Goal: Register for event/course

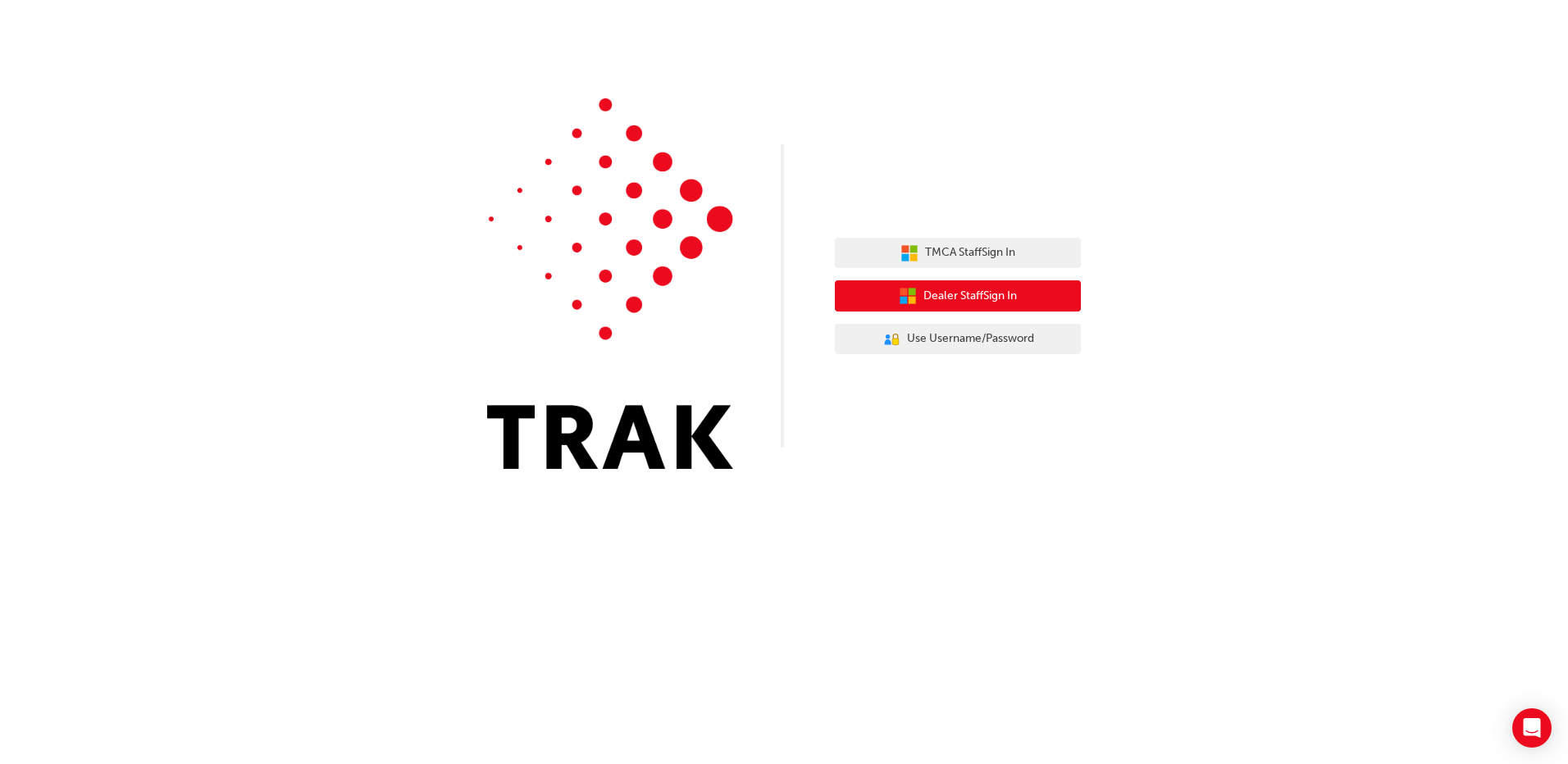
click at [989, 286] on button "Dealer Staff Sign In" at bounding box center [957, 296] width 246 height 31
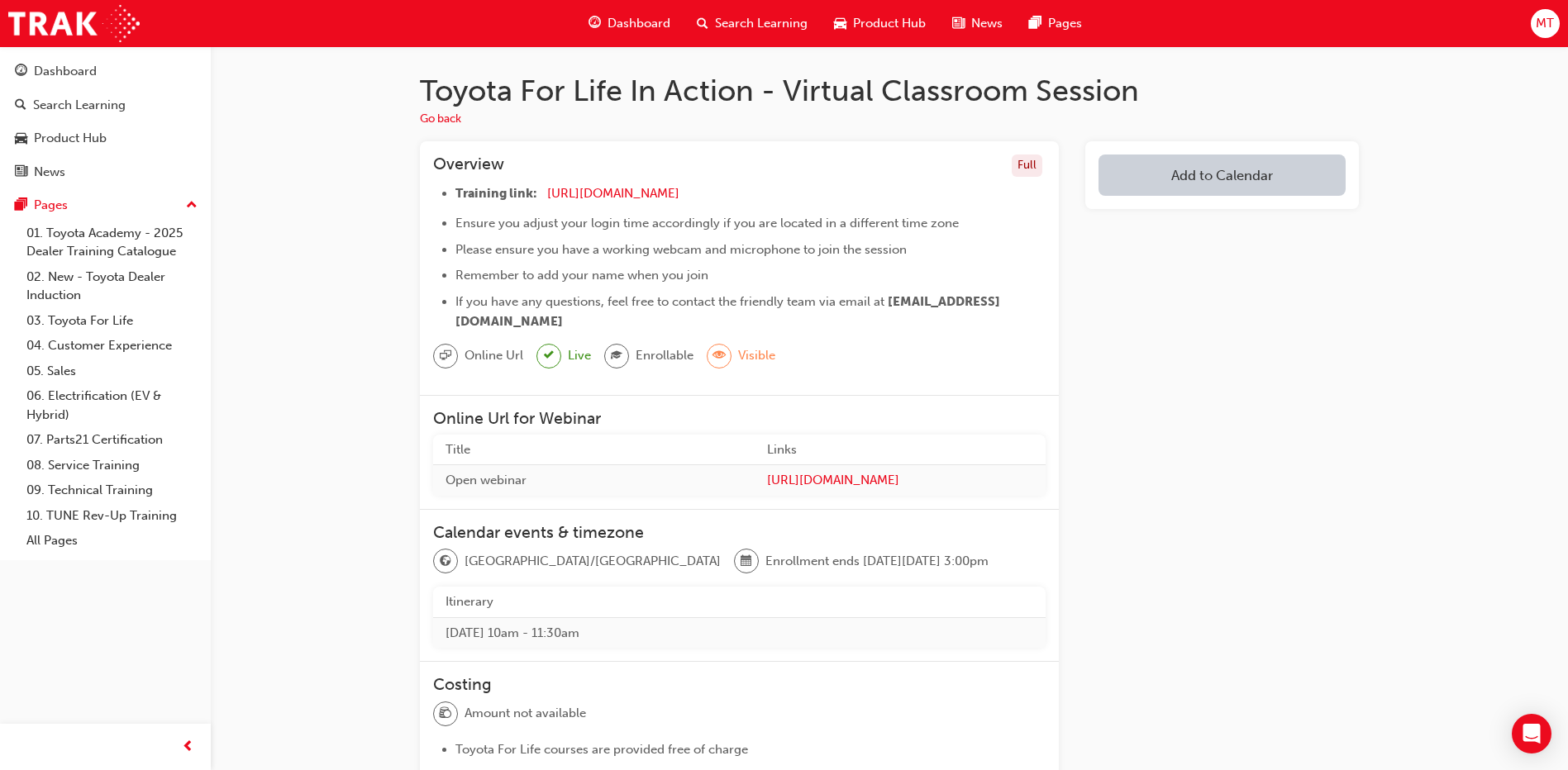
click at [545, 361] on span "tick-icon" at bounding box center [548, 356] width 10 height 21
click at [580, 356] on span "Live" at bounding box center [579, 356] width 23 height 19
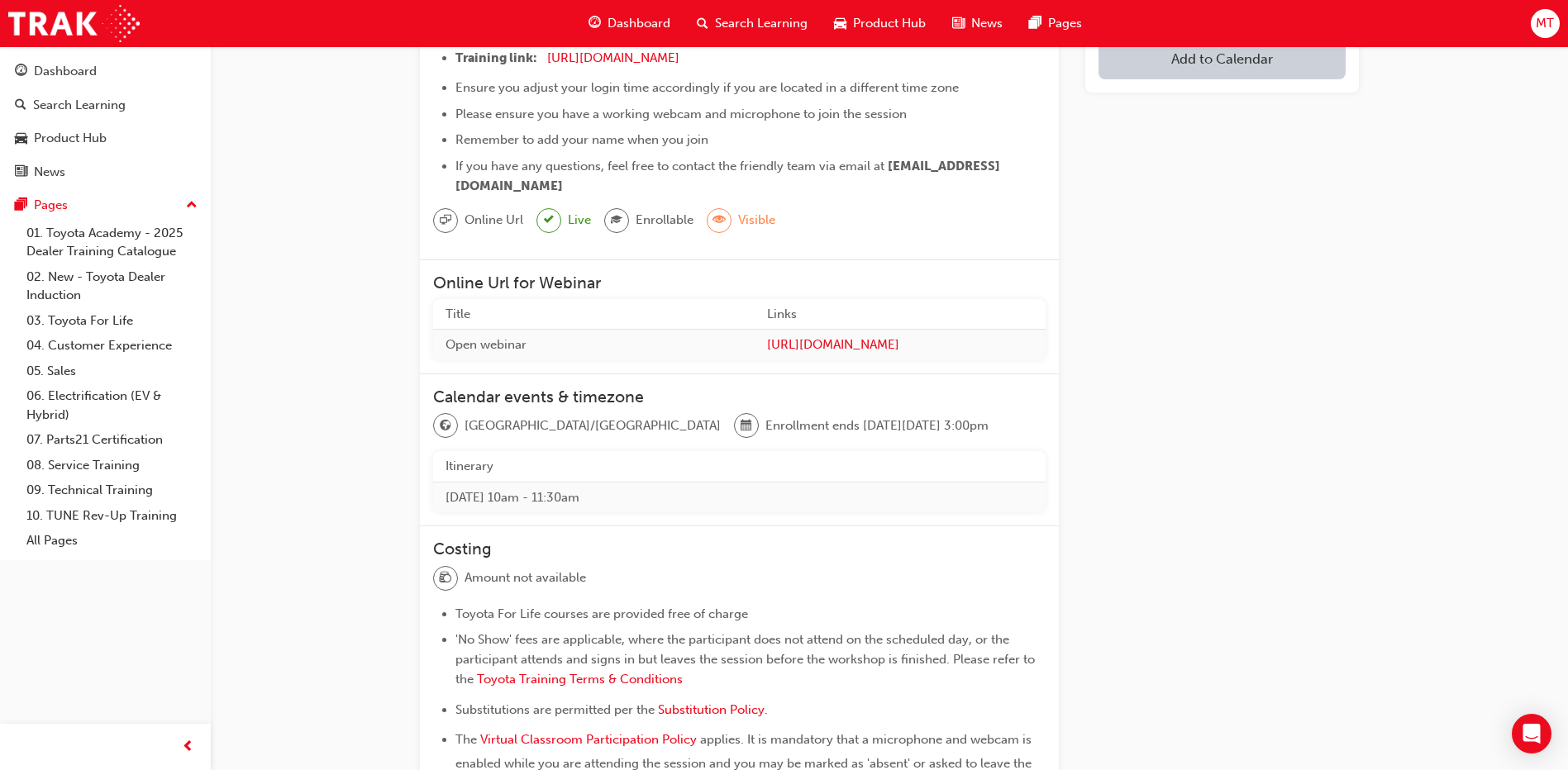
scroll to position [165, 0]
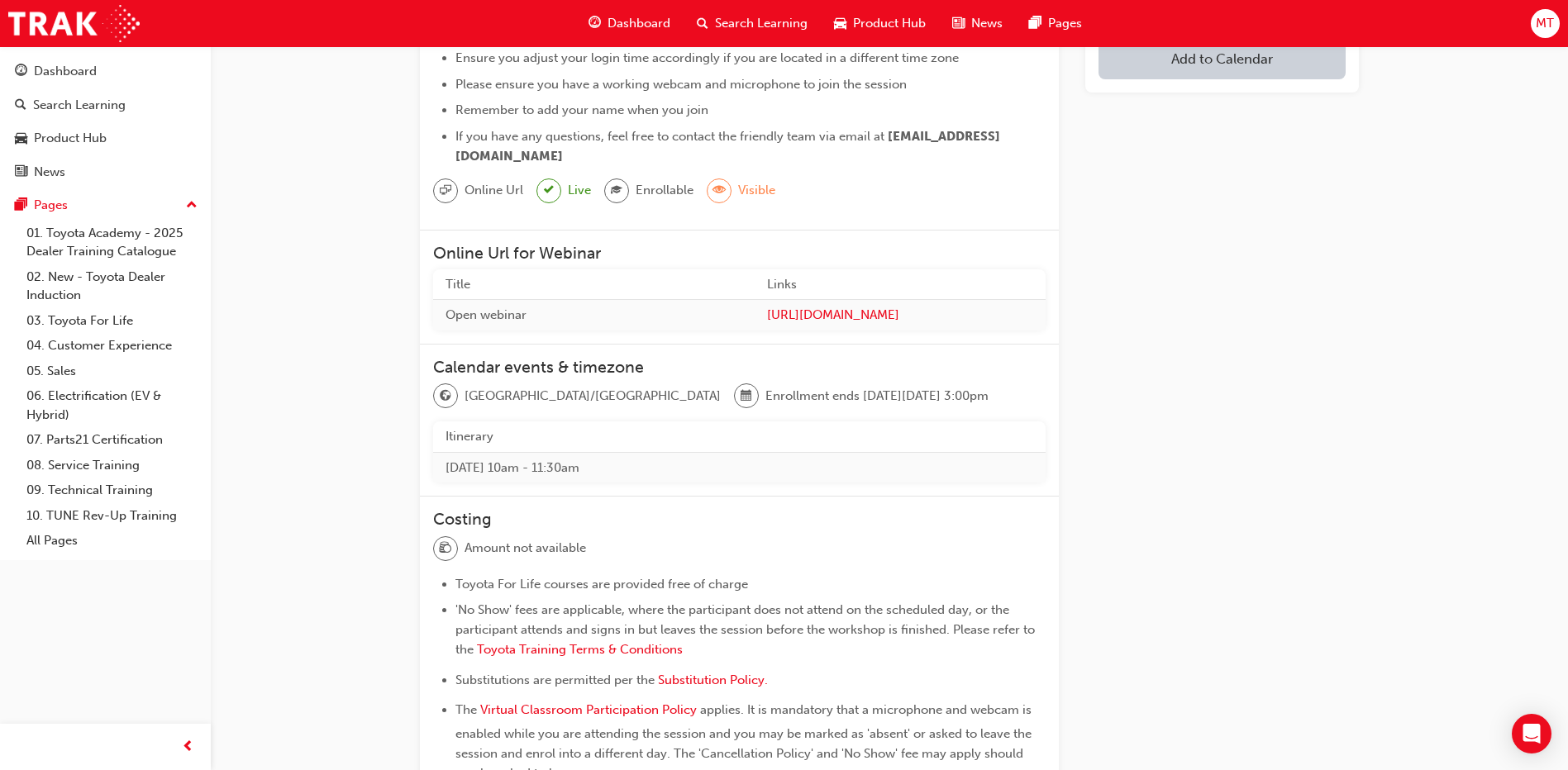
click at [688, 472] on td "Thu 25 Sep 2025 10am - 11:30am" at bounding box center [739, 466] width 612 height 31
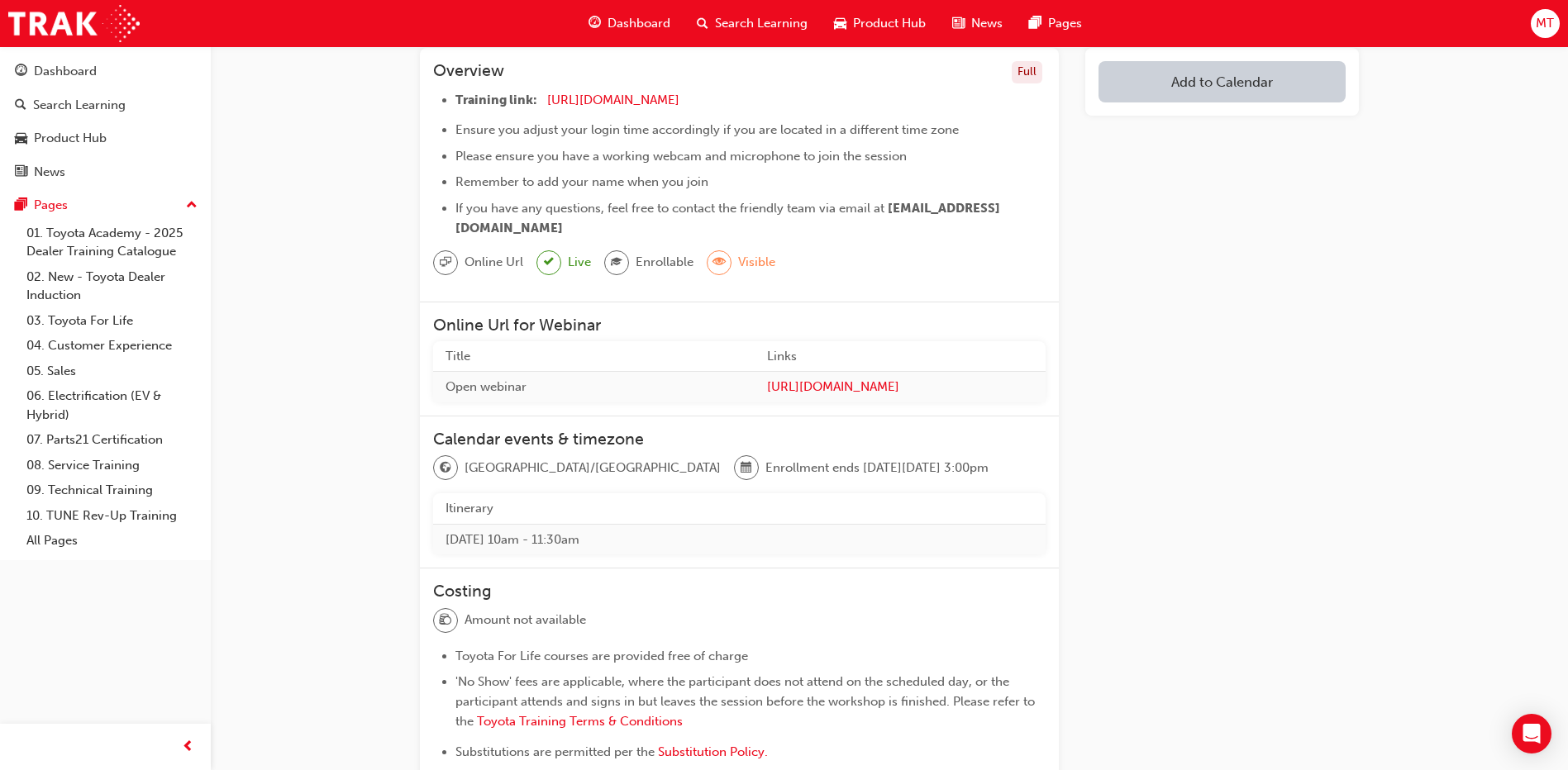
scroll to position [8, 0]
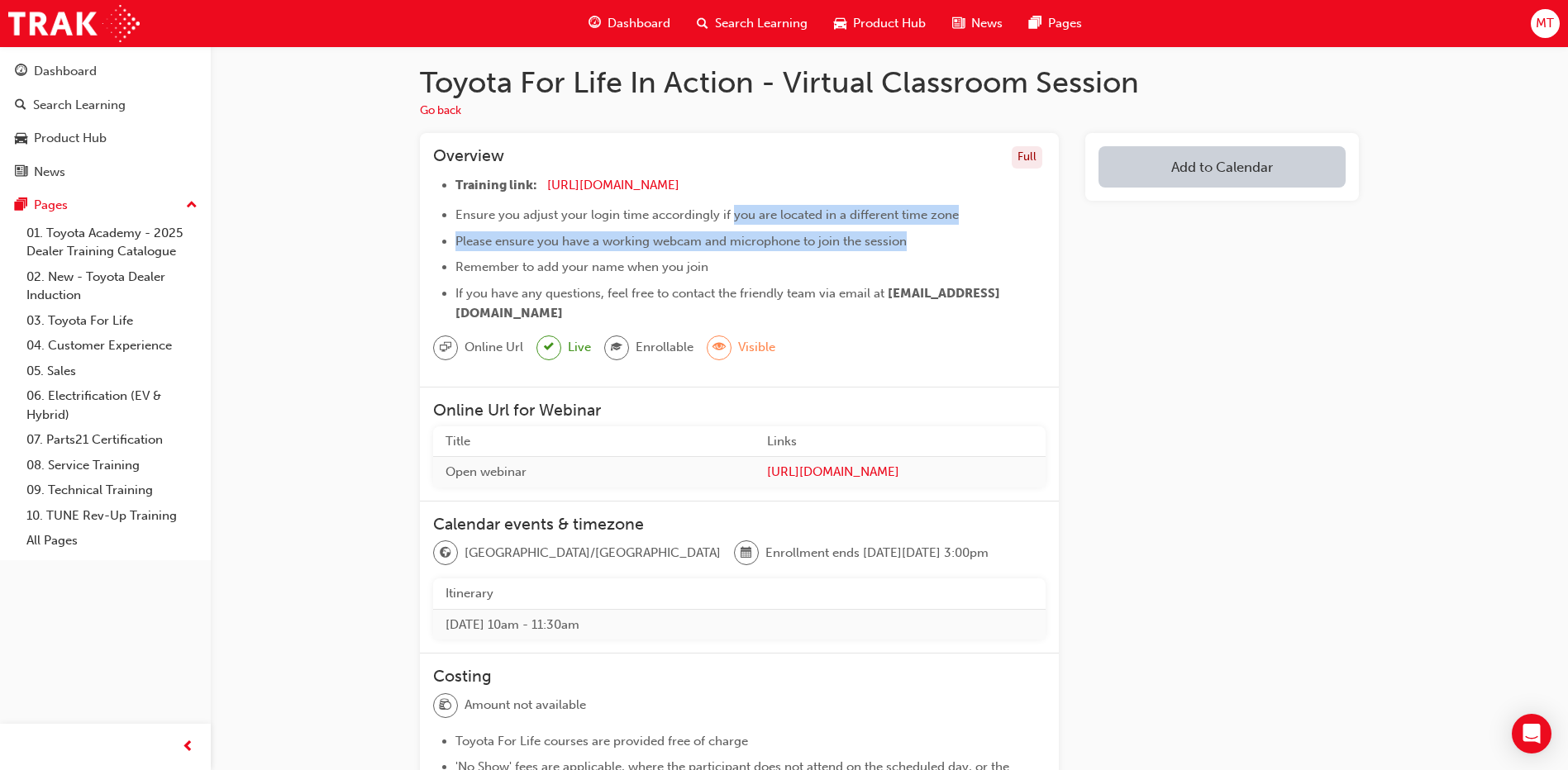
click at [989, 240] on ul "Training link: https://zoom.us/j/5450758959 ​ Ensure you adjust your login time…" at bounding box center [739, 248] width 612 height 148
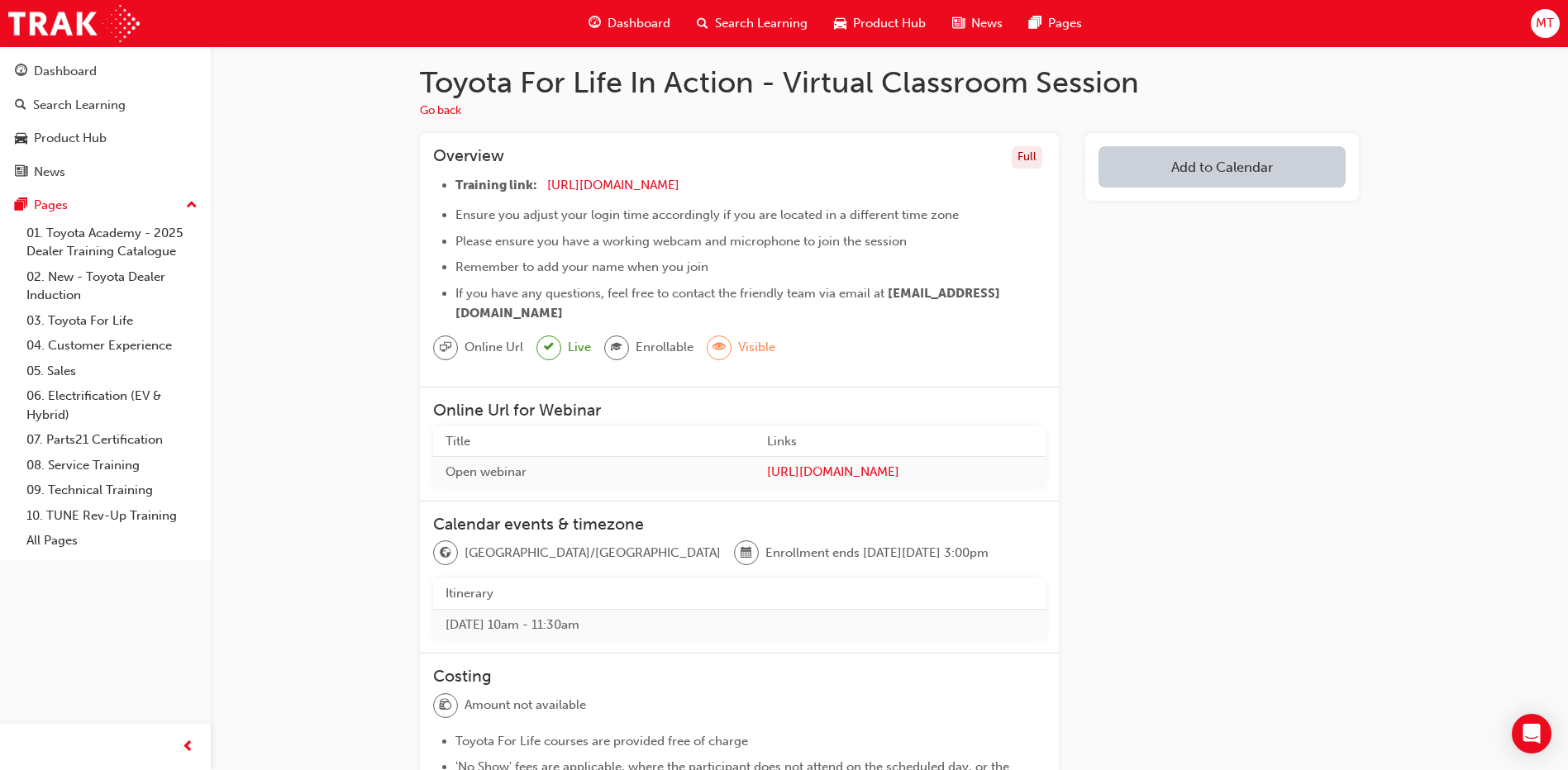
drag, startPoint x: 989, startPoint y: 240, endPoint x: 971, endPoint y: 292, distance: 55.0
click at [971, 292] on li "If you have any questions, feel free to contact the friendly team via email at …" at bounding box center [750, 303] width 590 height 39
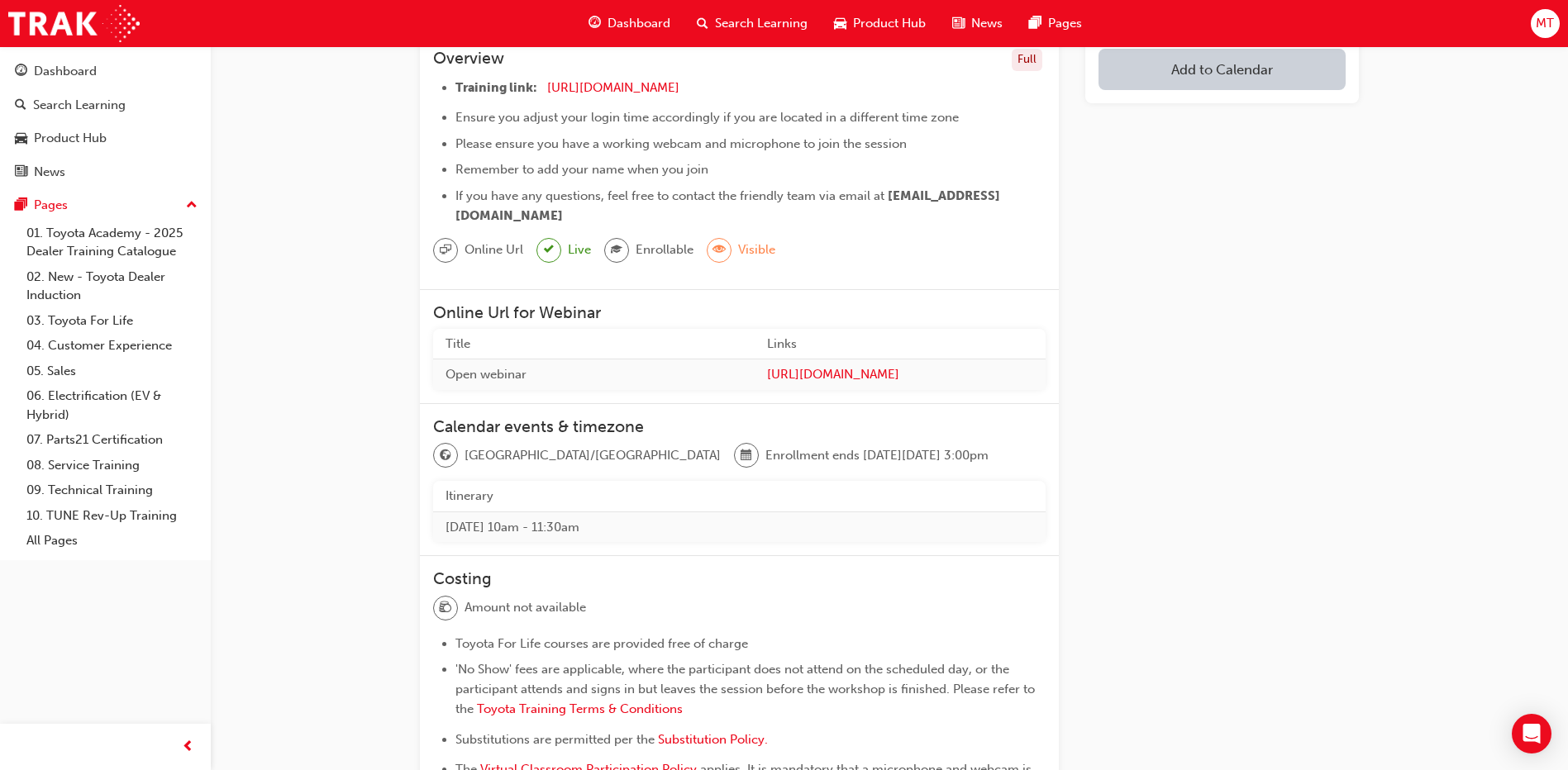
scroll to position [256, 0]
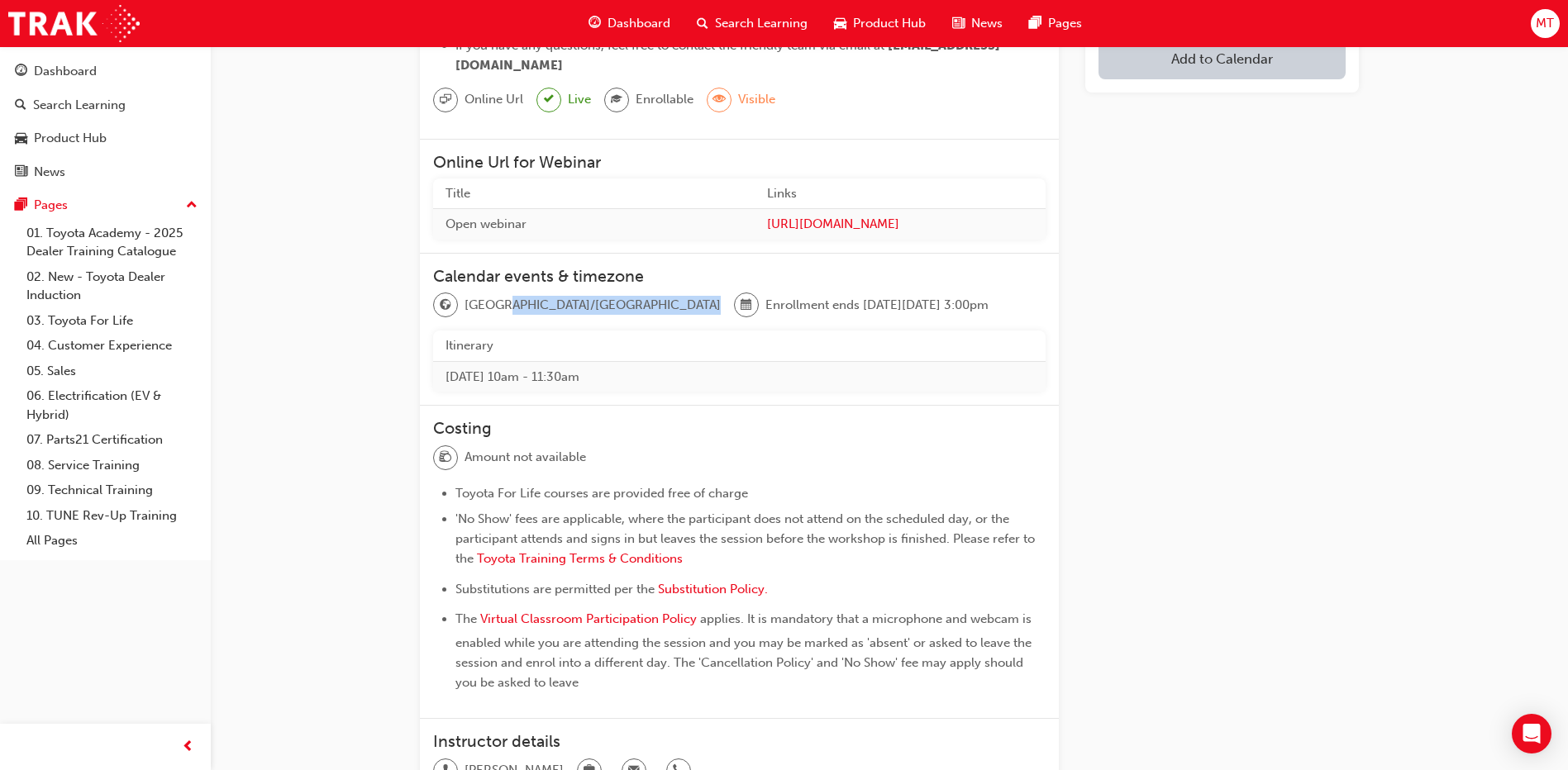
drag, startPoint x: 499, startPoint y: 307, endPoint x: 573, endPoint y: 306, distance: 74.0
click at [573, 306] on div "Australia/Perth Enrollment ends on Wed 24 Sep 2025, 3:00pm" at bounding box center [739, 311] width 612 height 38
drag, startPoint x: 573, startPoint y: 306, endPoint x: 637, endPoint y: 323, distance: 66.2
click at [637, 323] on div "Australia/Perth Enrollment ends on Wed 24 Sep 2025, 3:00pm" at bounding box center [739, 311] width 612 height 38
drag, startPoint x: 655, startPoint y: 309, endPoint x: 789, endPoint y: 325, distance: 135.0
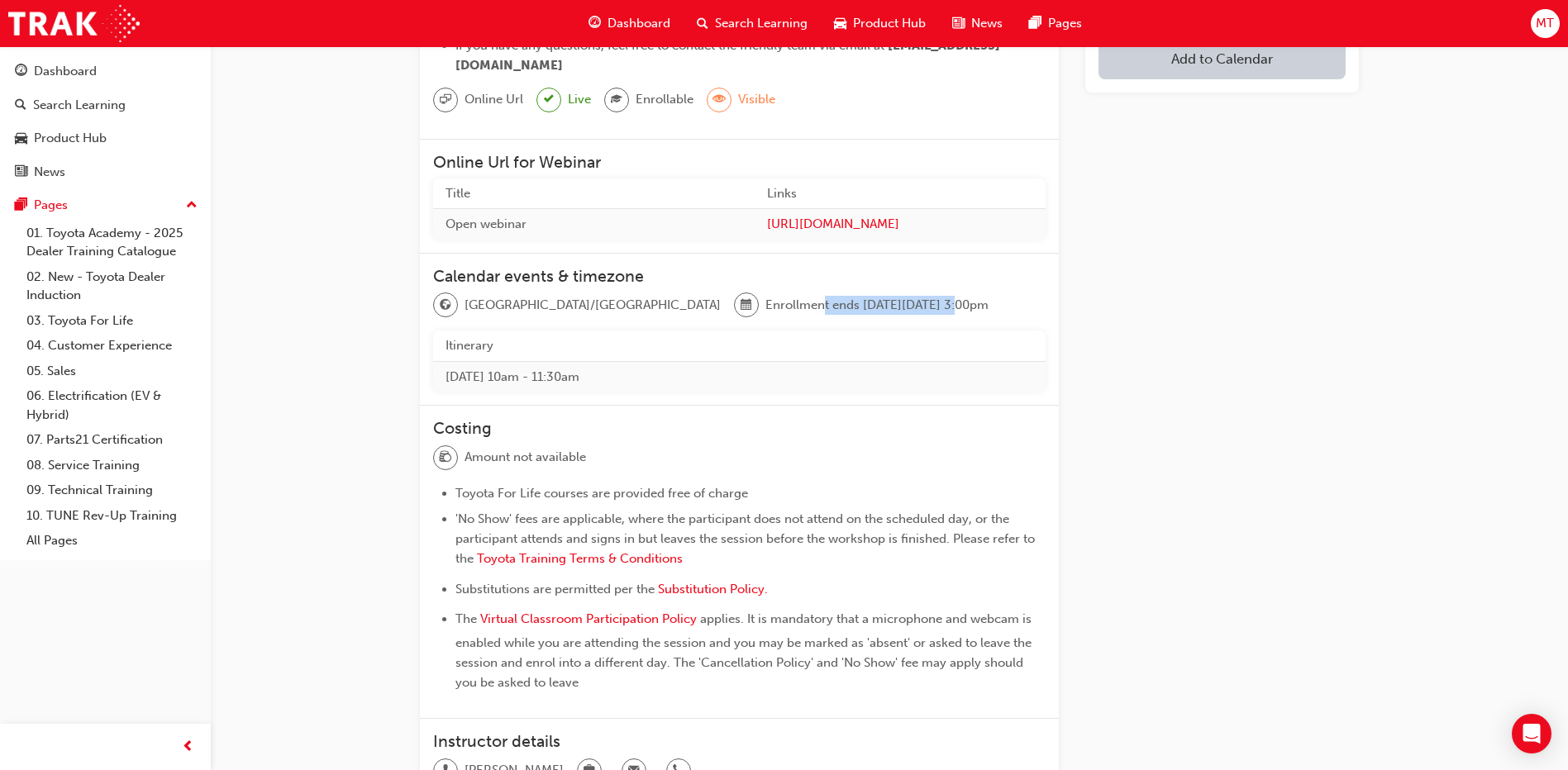
click at [789, 325] on div "Australia/Perth Enrollment ends on Wed 24 Sep 2025, 3:00pm" at bounding box center [739, 311] width 612 height 38
drag, startPoint x: 789, startPoint y: 325, endPoint x: 827, endPoint y: 347, distance: 43.9
click at [827, 347] on th "Itinerary" at bounding box center [739, 346] width 612 height 31
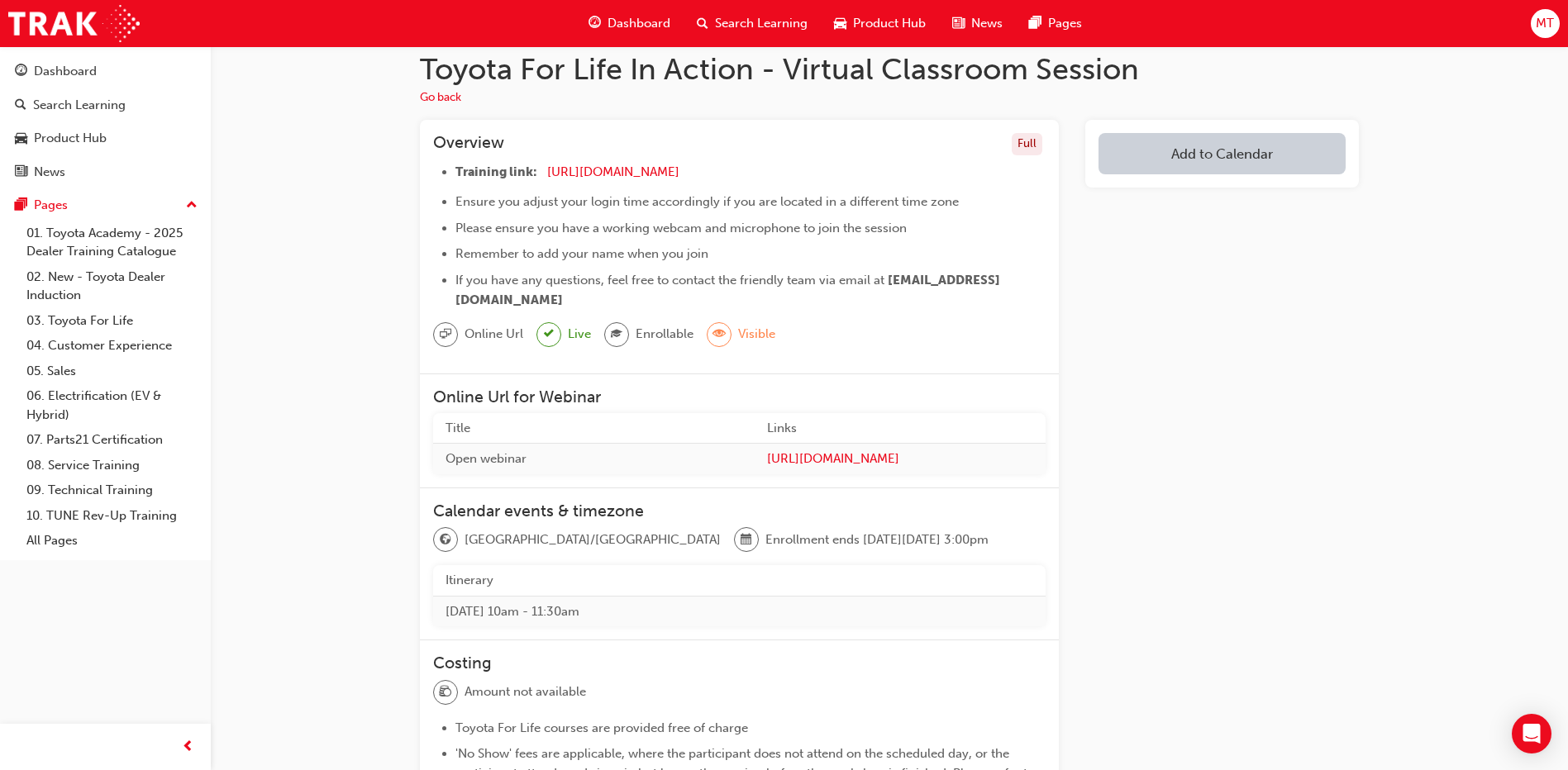
scroll to position [0, 0]
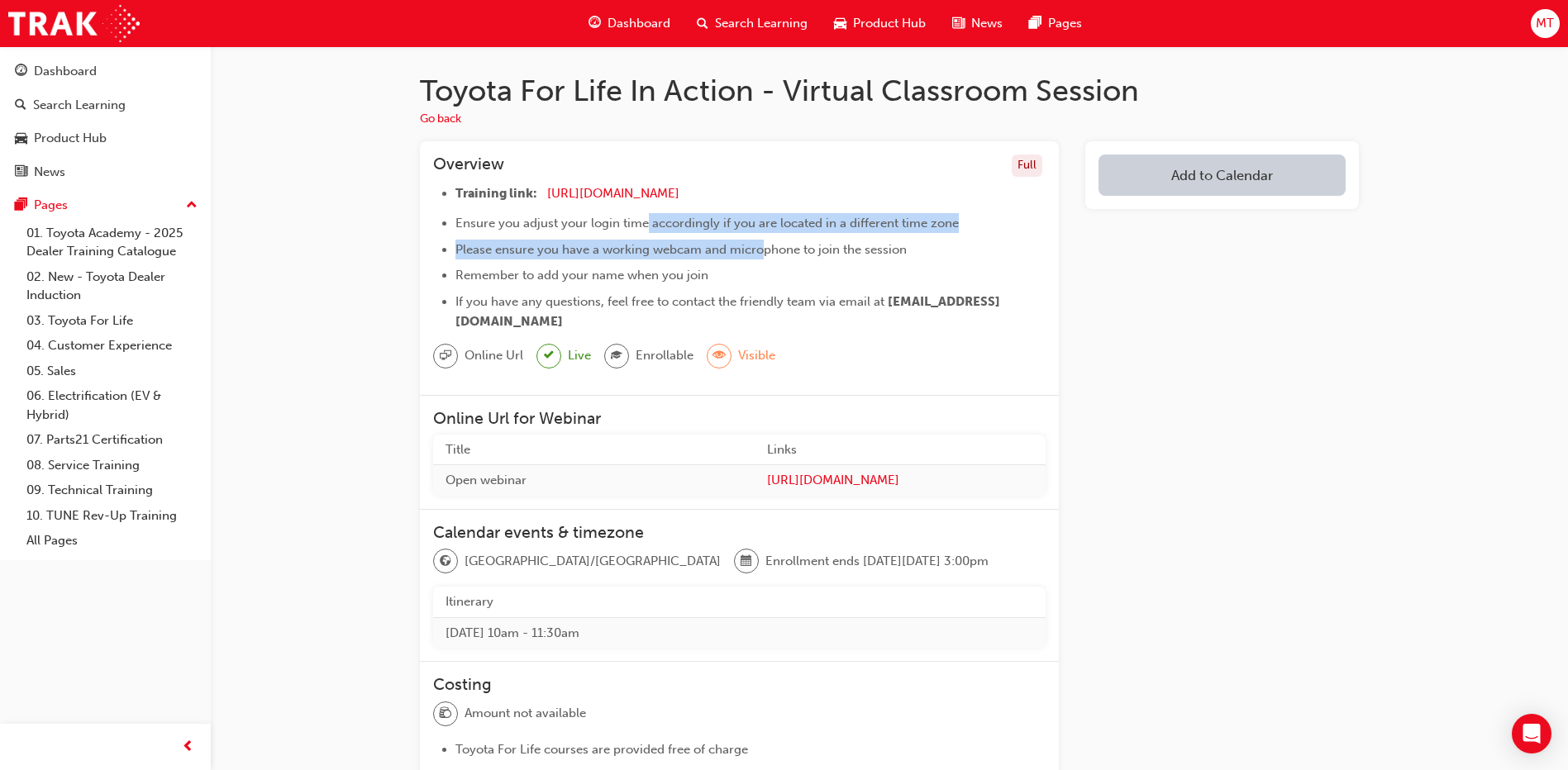
drag, startPoint x: 643, startPoint y: 226, endPoint x: 764, endPoint y: 243, distance: 122.2
click at [764, 243] on ul "Training link: https://zoom.us/j/5450758959 ​ Ensure you adjust your login time…" at bounding box center [739, 257] width 612 height 148
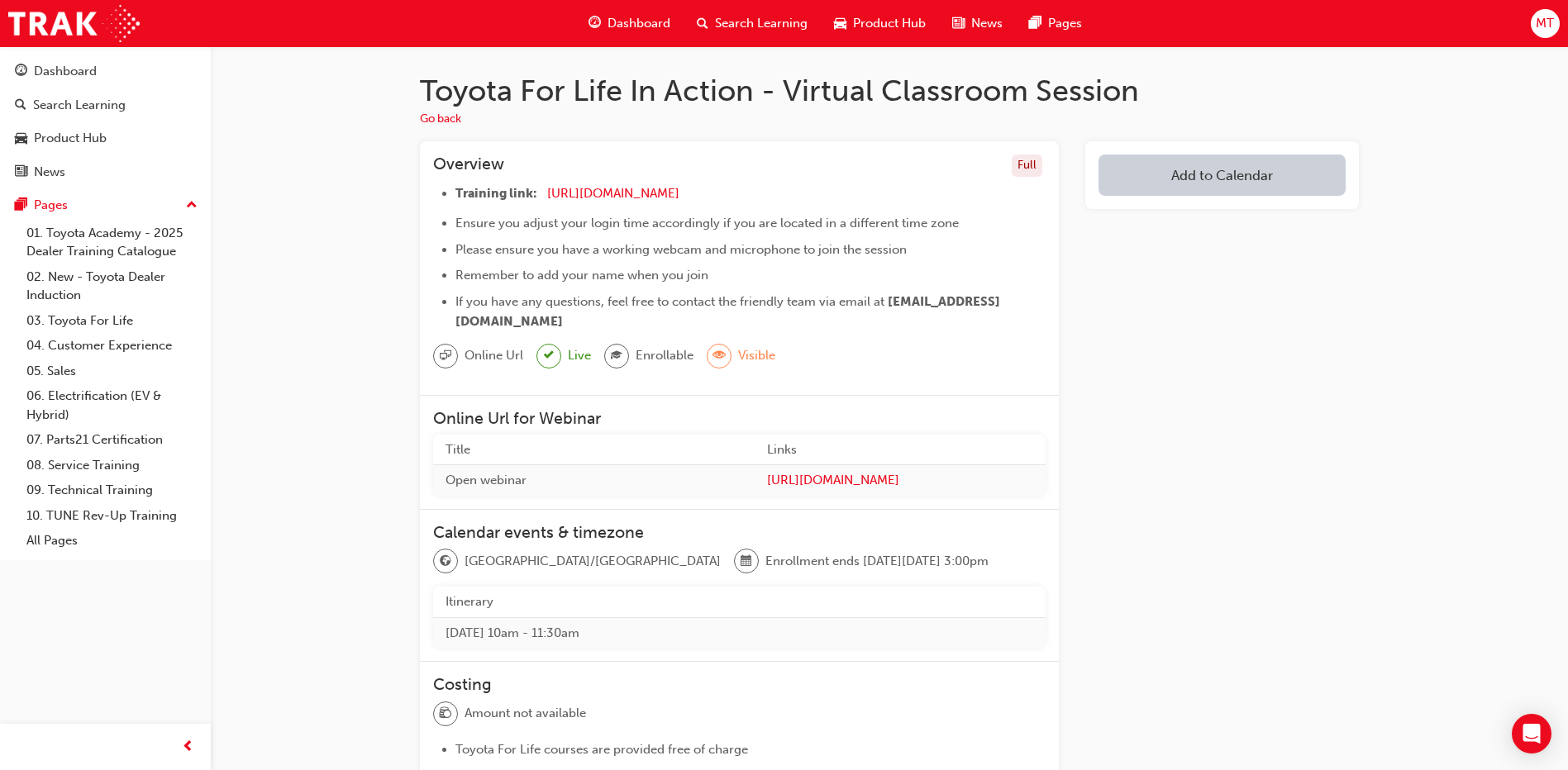
drag, startPoint x: 764, startPoint y: 243, endPoint x: 784, endPoint y: 279, distance: 41.2
click at [784, 279] on li "Remember to add your name when you join" at bounding box center [750, 275] width 590 height 20
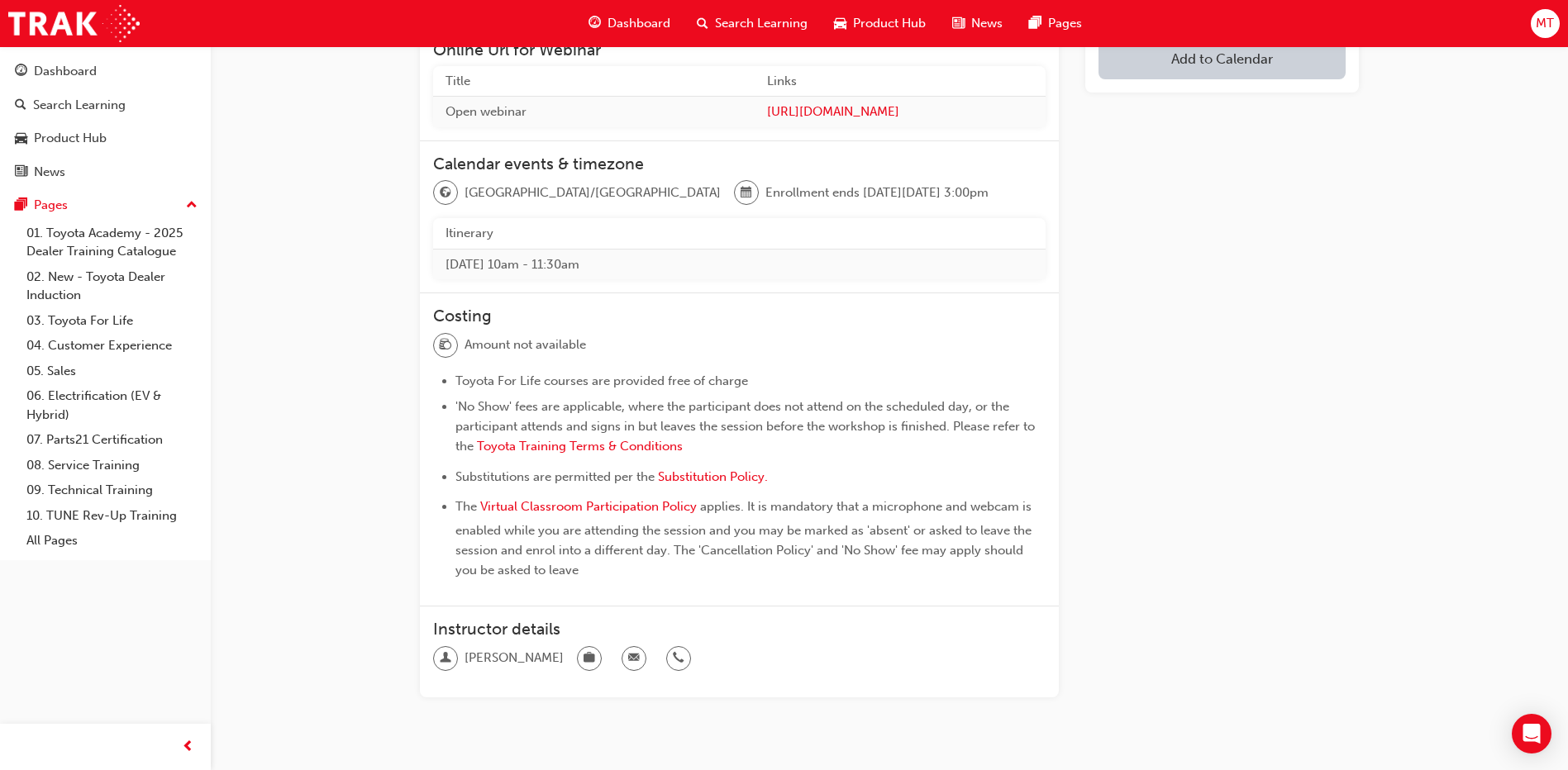
scroll to position [421, 0]
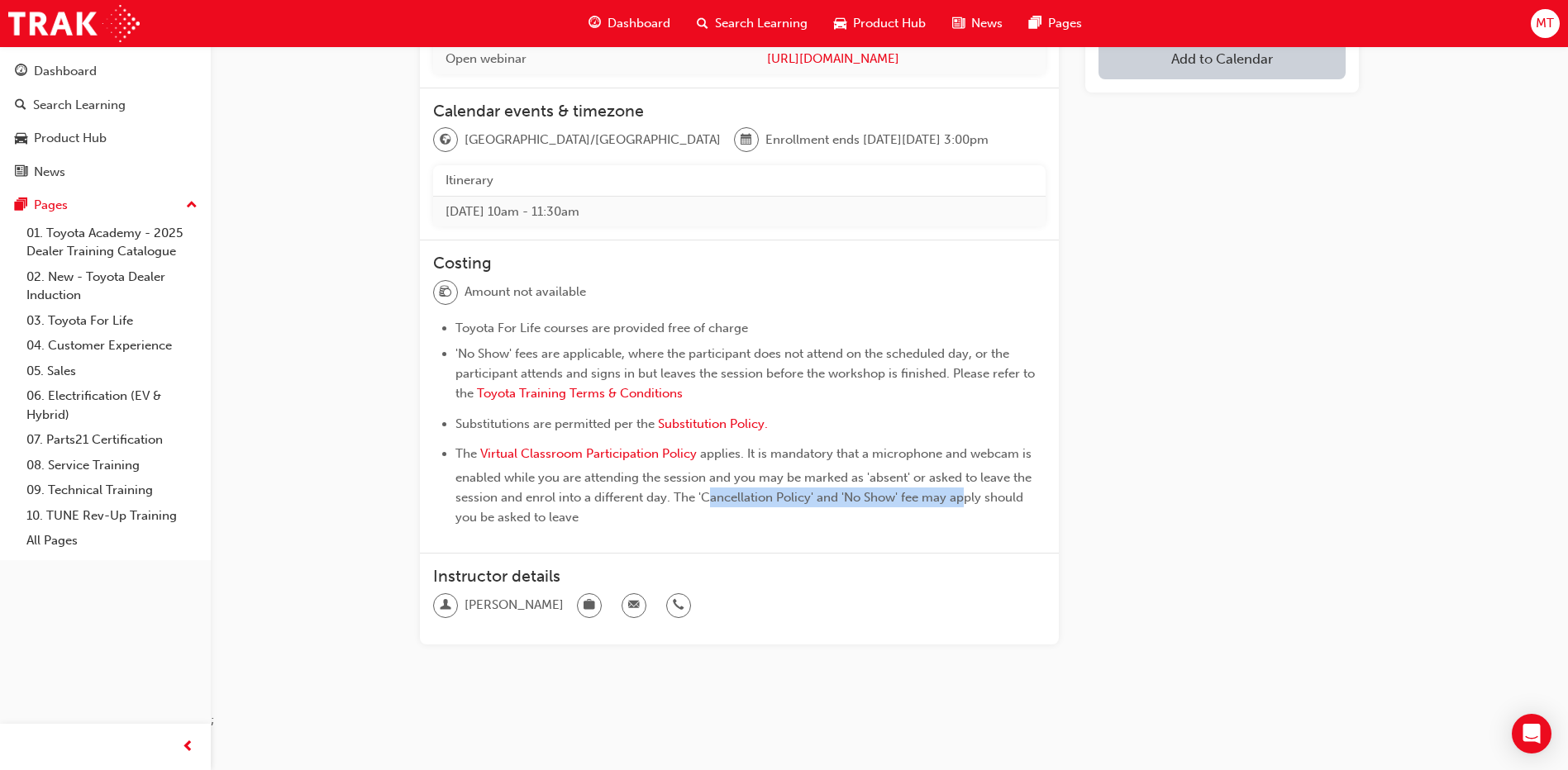
drag, startPoint x: 701, startPoint y: 501, endPoint x: 966, endPoint y: 494, distance: 265.1
click at [966, 494] on span "applies. It is mandatory that a microphone and webcam is enabled while you are …" at bounding box center [745, 486] width 580 height 79
drag, startPoint x: 966, startPoint y: 494, endPoint x: 958, endPoint y: 522, distance: 29.1
click at [968, 522] on li "The Virtual Classroom Participation Policy applies. It is mandatory that a micr…" at bounding box center [750, 485] width 590 height 83
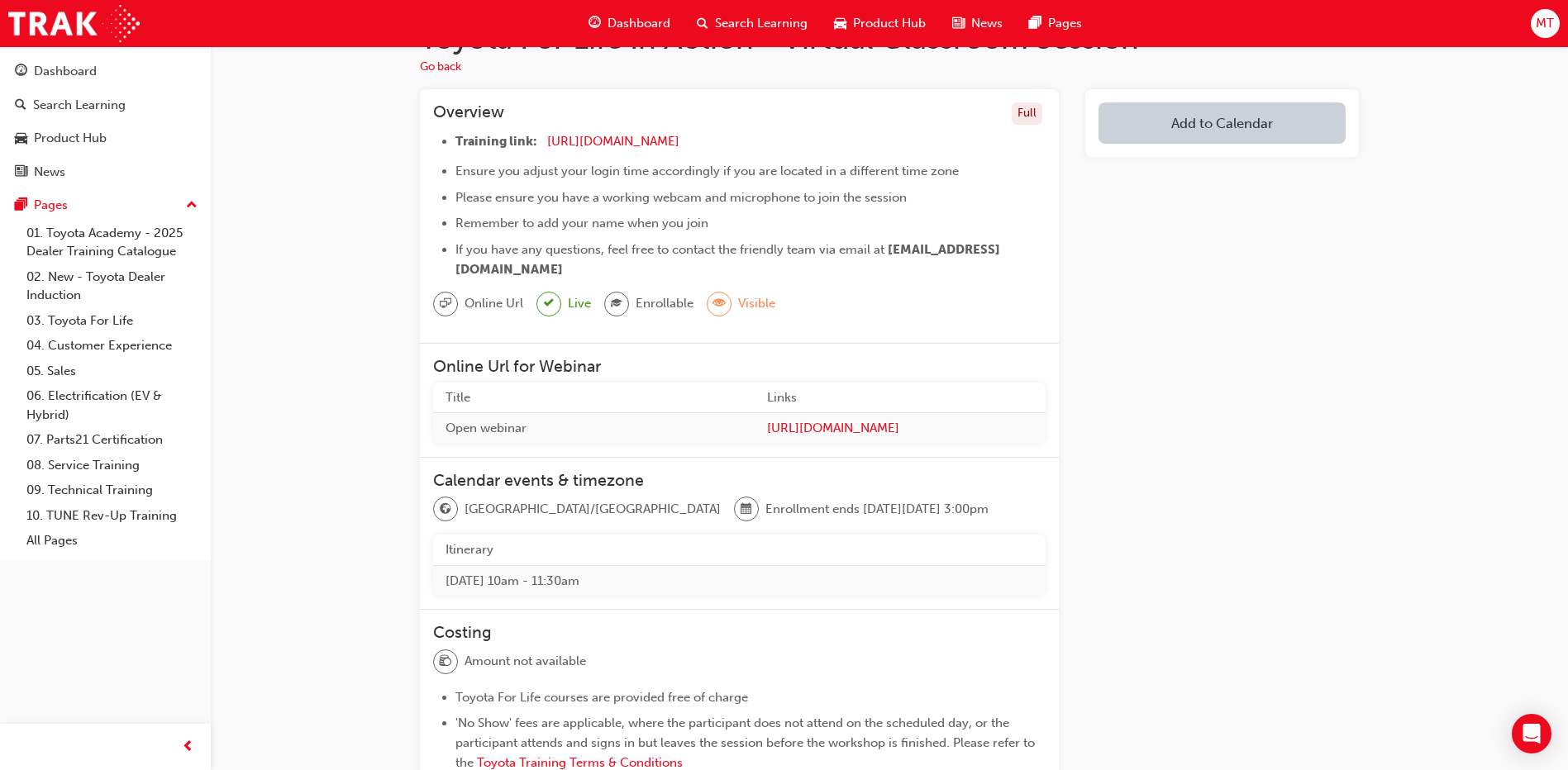
scroll to position [0, 0]
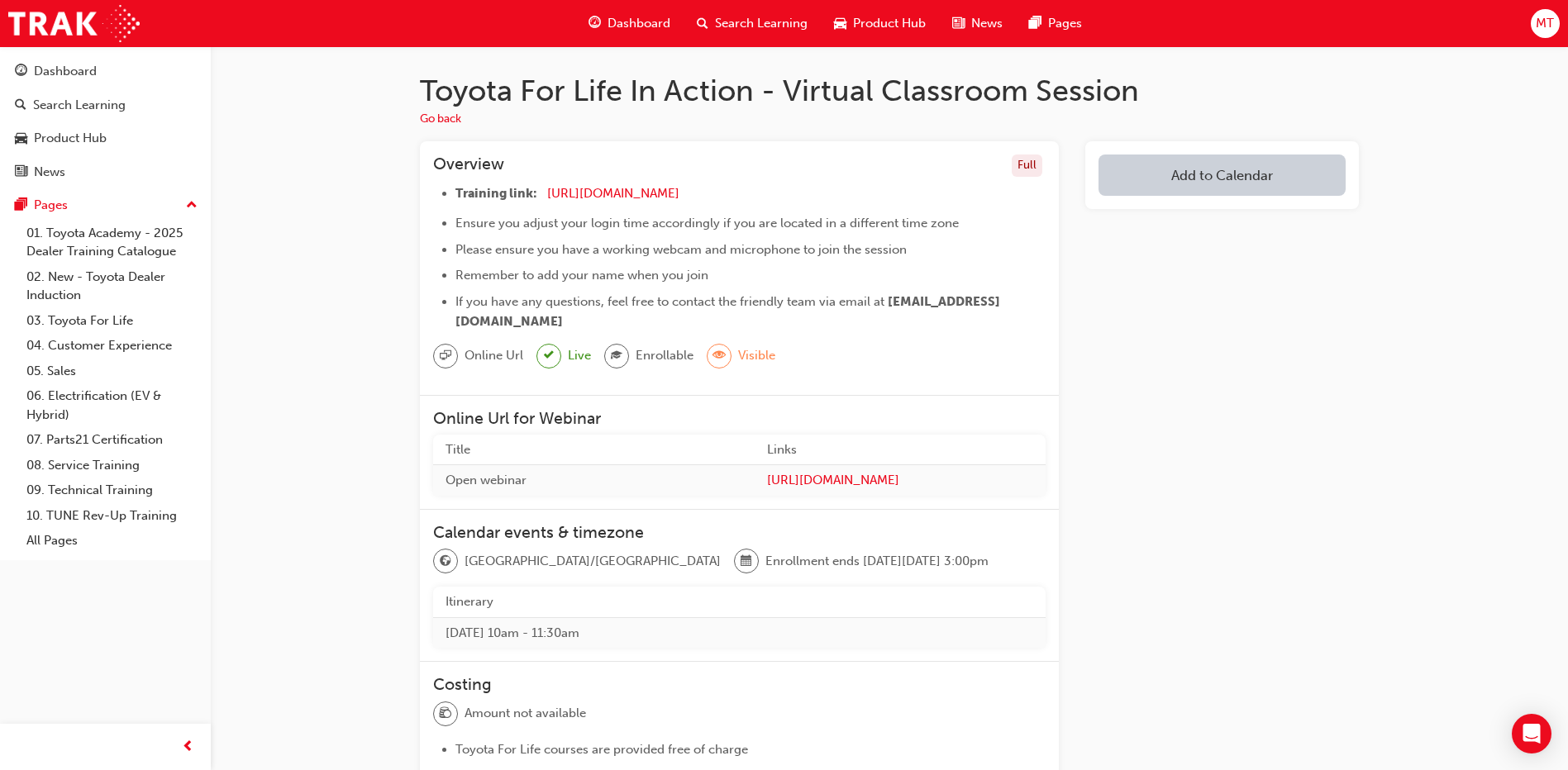
click at [193, 203] on span "up-icon" at bounding box center [191, 206] width 11 height 22
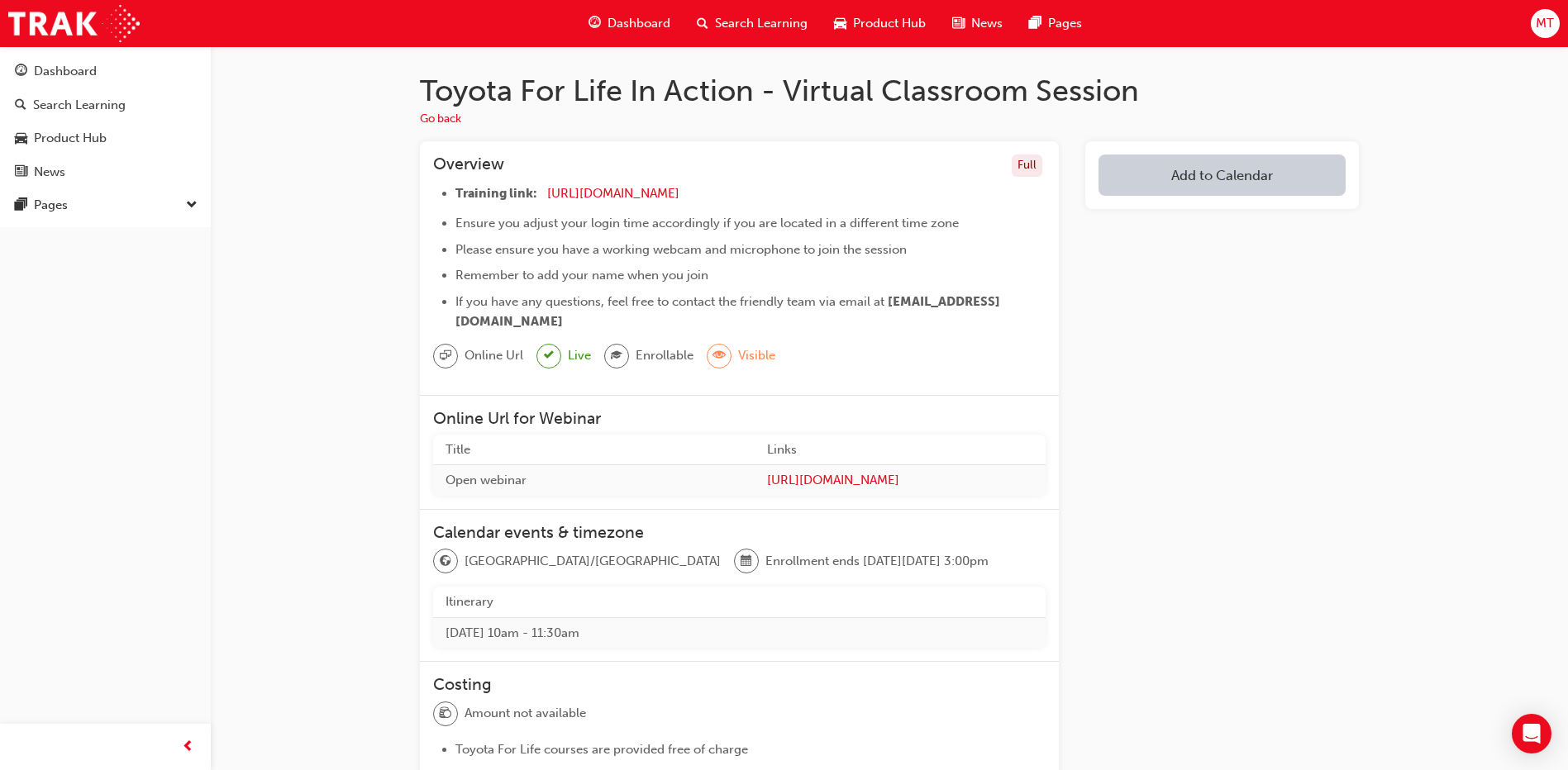
click at [323, 218] on div "Toyota For Life In Action - Virtual Classroom Session Go back Overview Full Tra…" at bounding box center [889, 589] width 1357 height 1085
click at [434, 122] on button "Go back" at bounding box center [440, 120] width 41 height 19
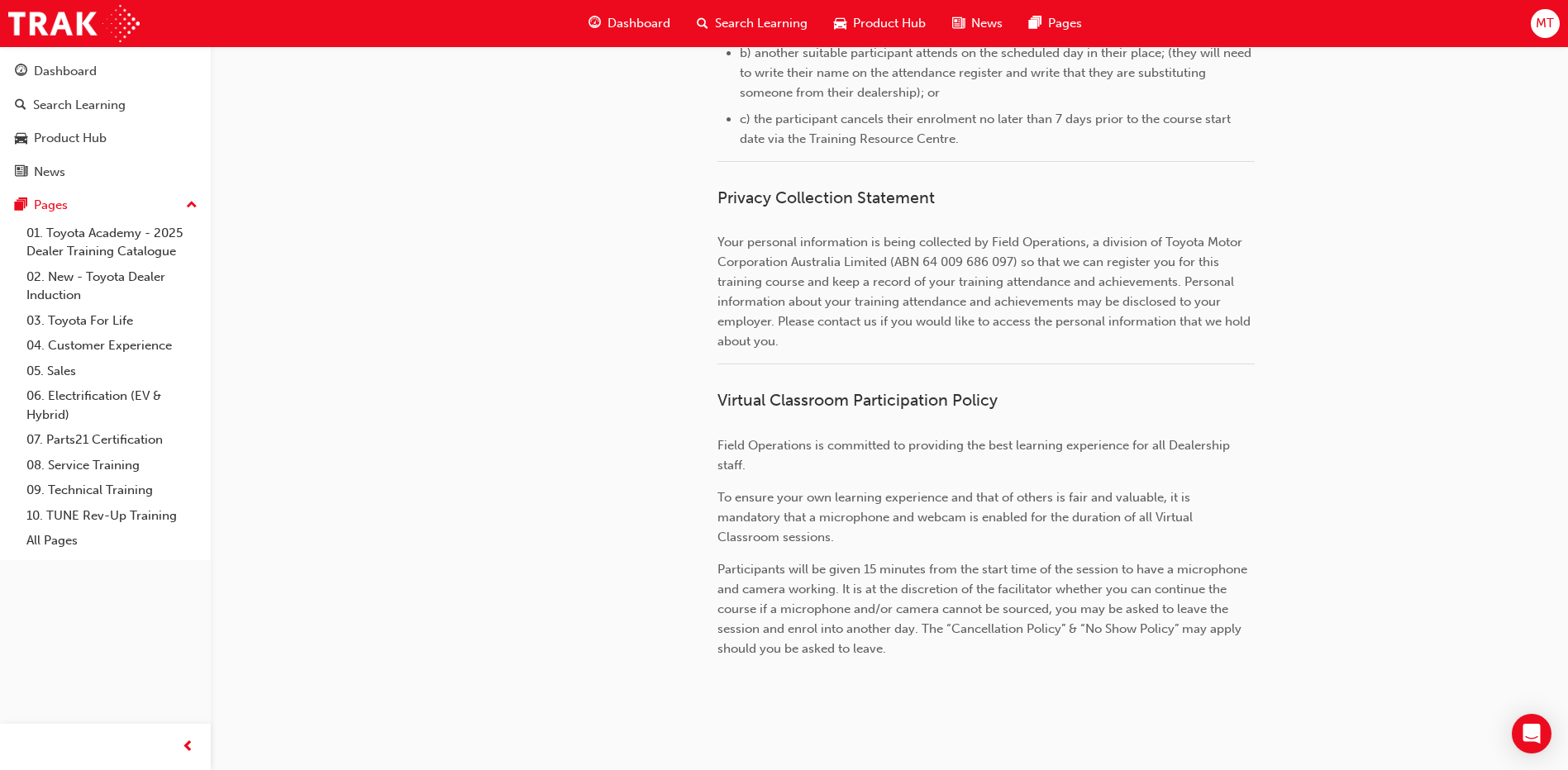
scroll to position [1762, 0]
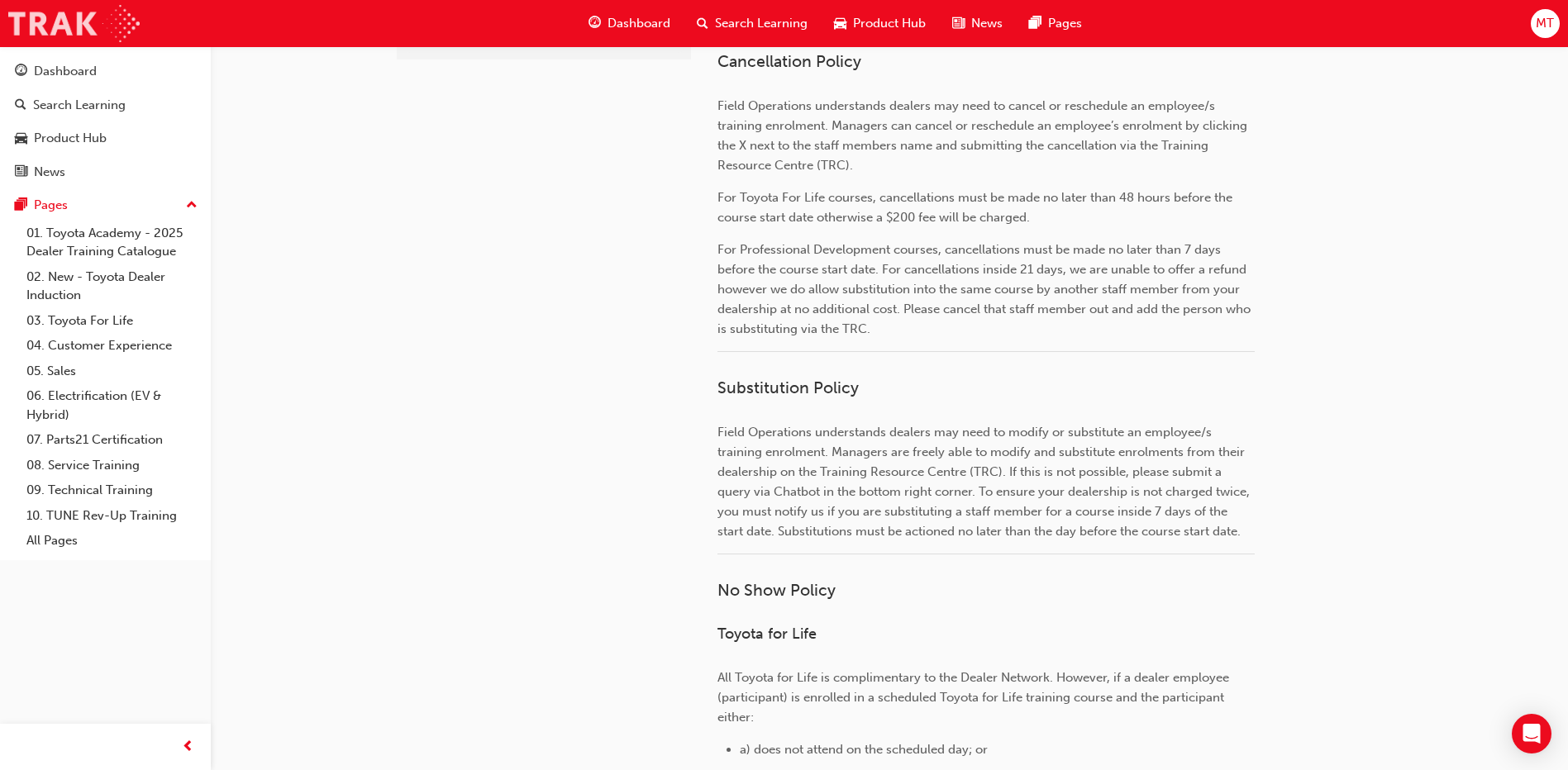
scroll to position [413, 0]
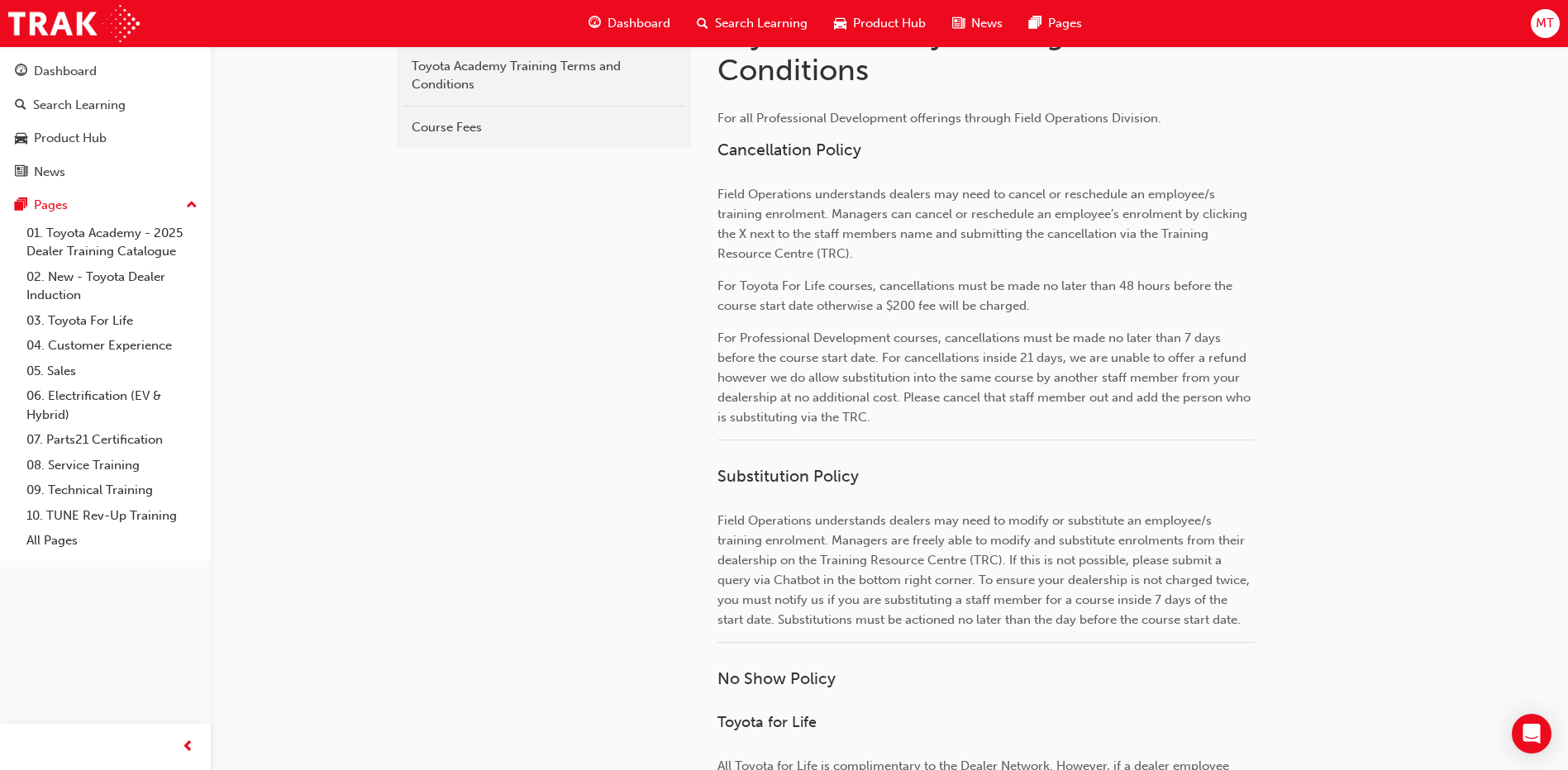
drag, startPoint x: 24, startPoint y: 0, endPoint x: 728, endPoint y: 259, distance: 750.1
click at [736, 289] on span "For Toyota For Life courses, cancellations must be made no later than 48 hours …" at bounding box center [976, 296] width 518 height 35
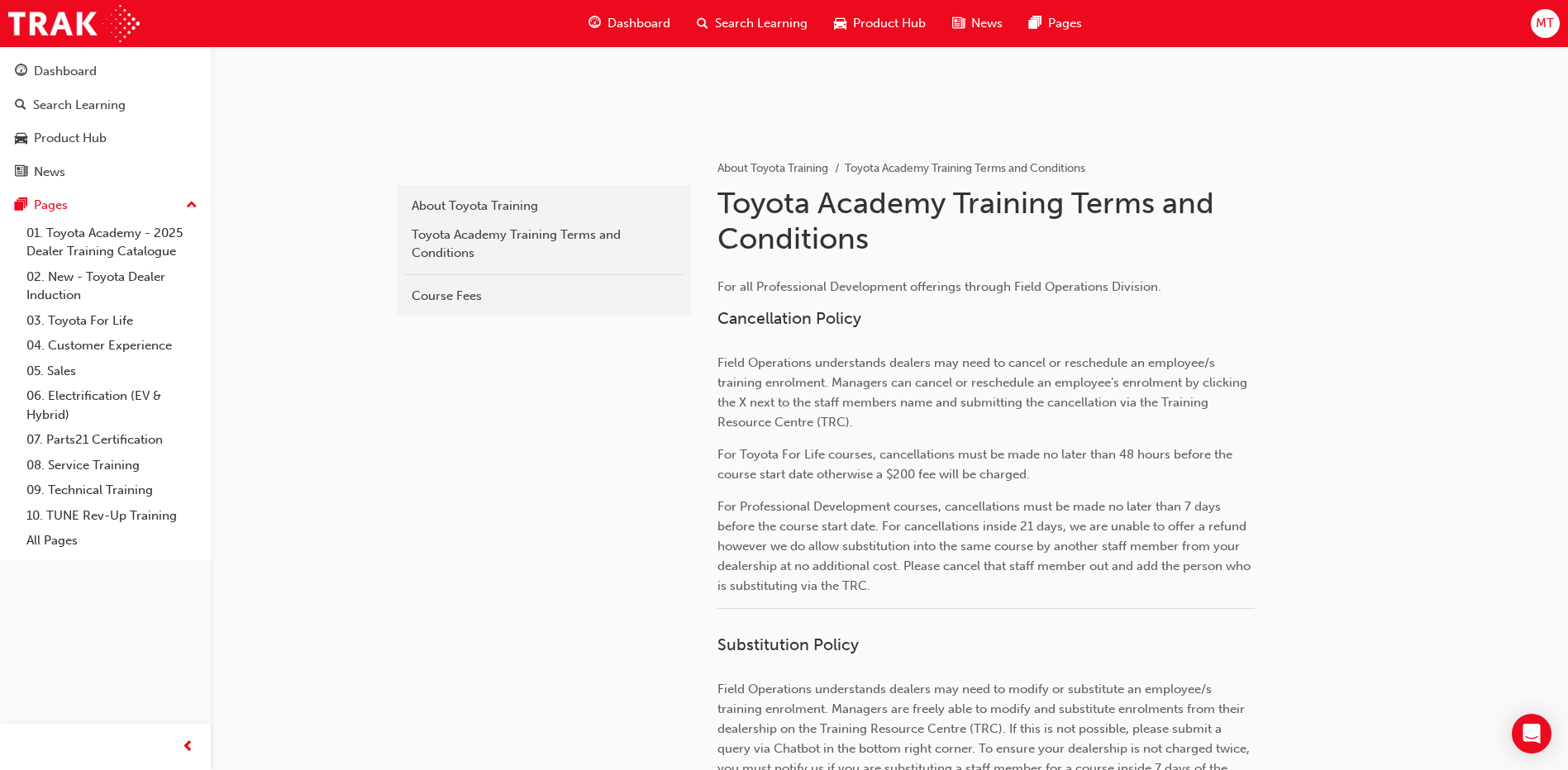
scroll to position [82, 0]
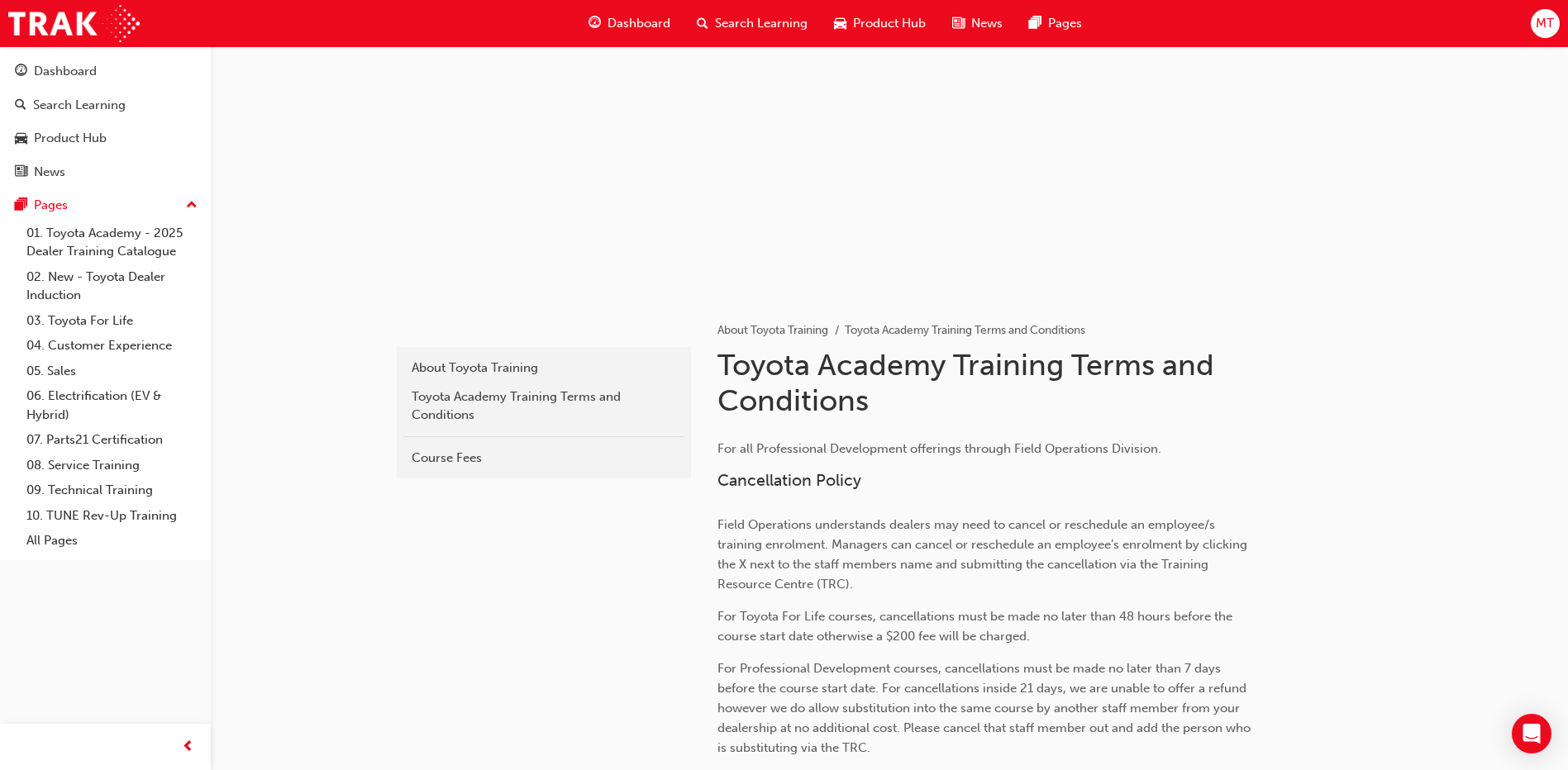
click at [628, 24] on span "Dashboard" at bounding box center [639, 24] width 63 height 19
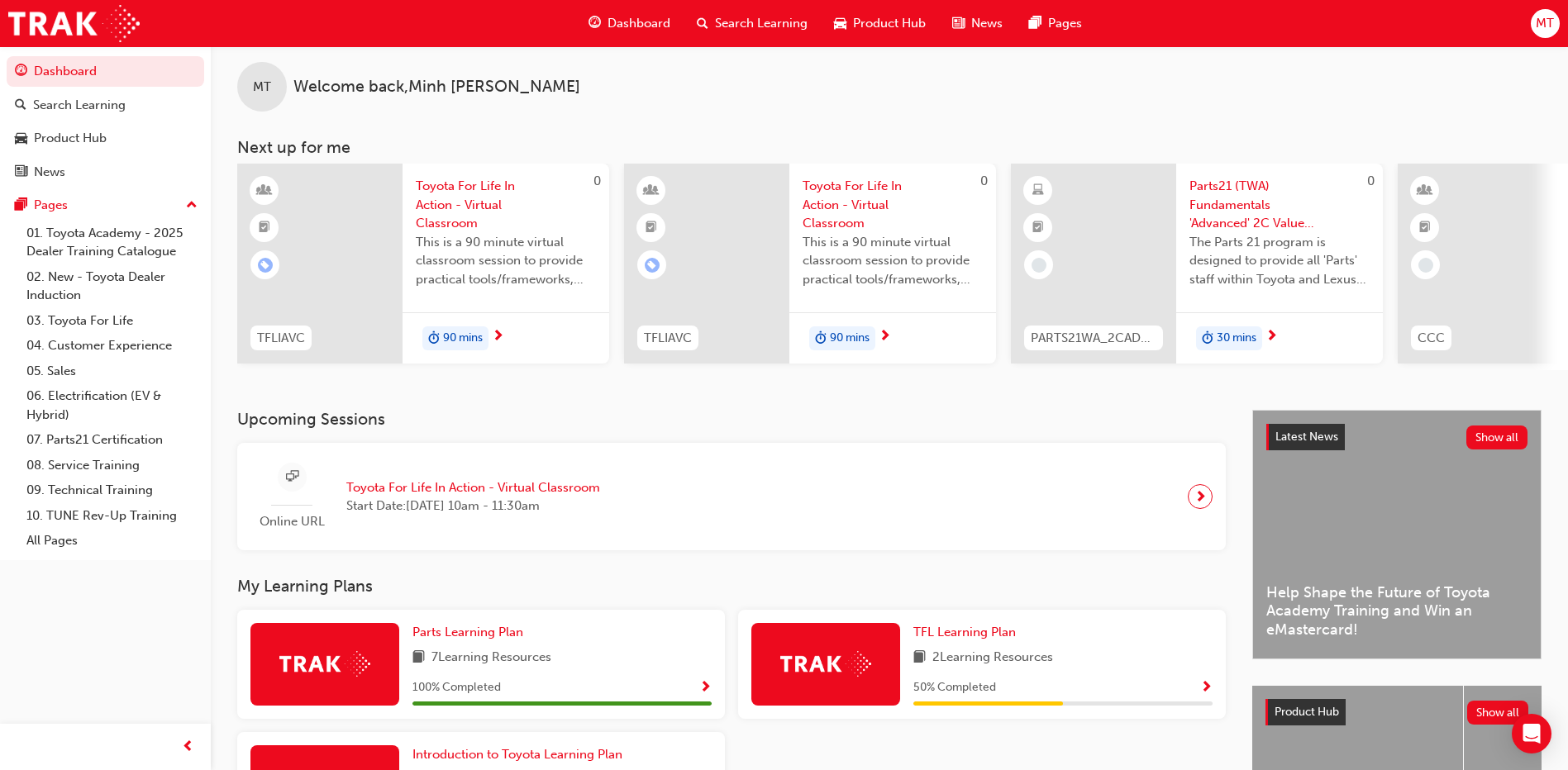
scroll to position [82, 0]
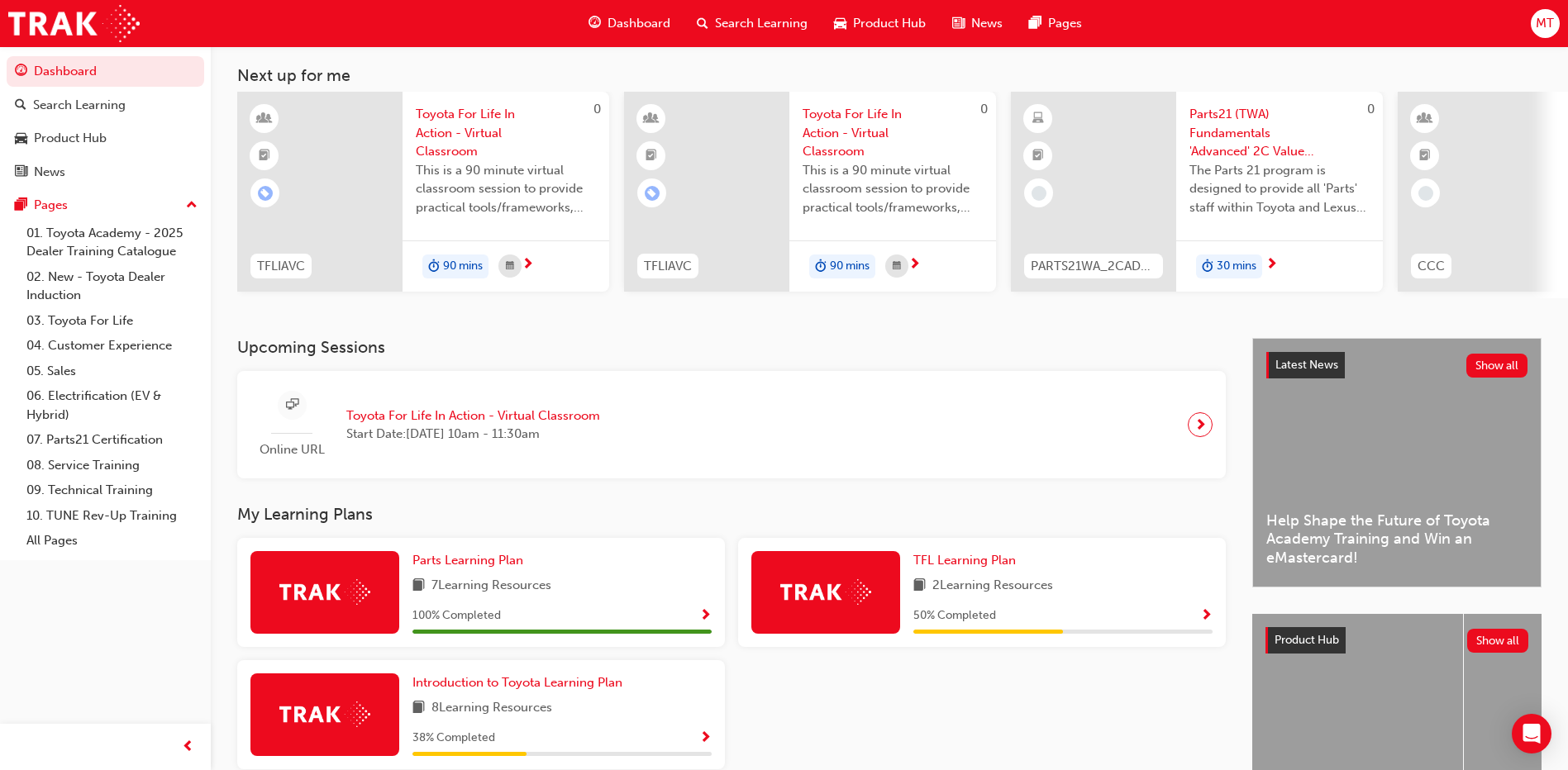
click at [465, 494] on div "Upcoming Sessions Online URL Toyota For Life In Action - Virtual Classroom Star…" at bounding box center [744, 593] width 1015 height 512
click at [456, 423] on span "Toyota For Life In Action - Virtual Classroom" at bounding box center [474, 416] width 254 height 19
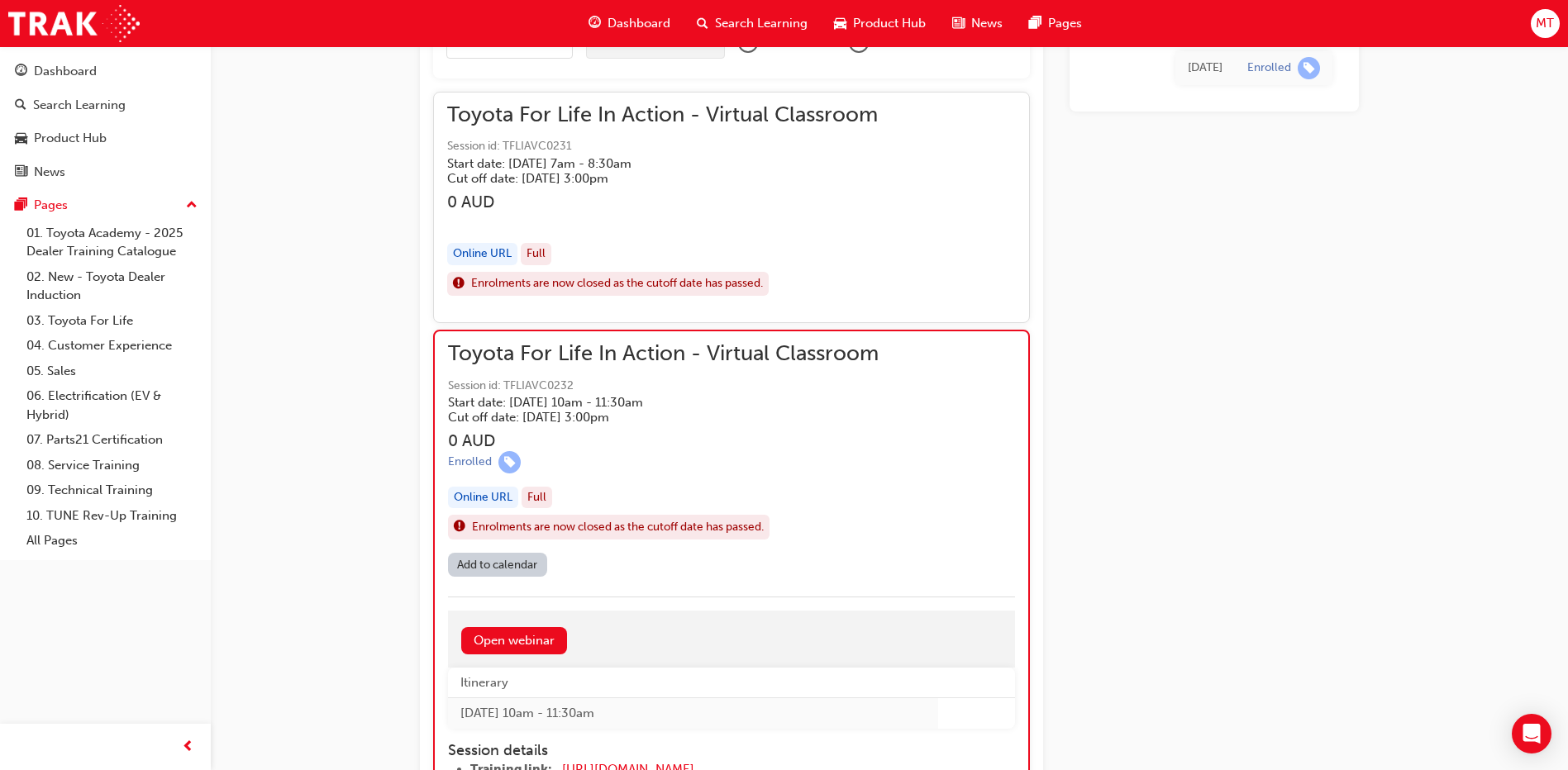
scroll to position [1054, 0]
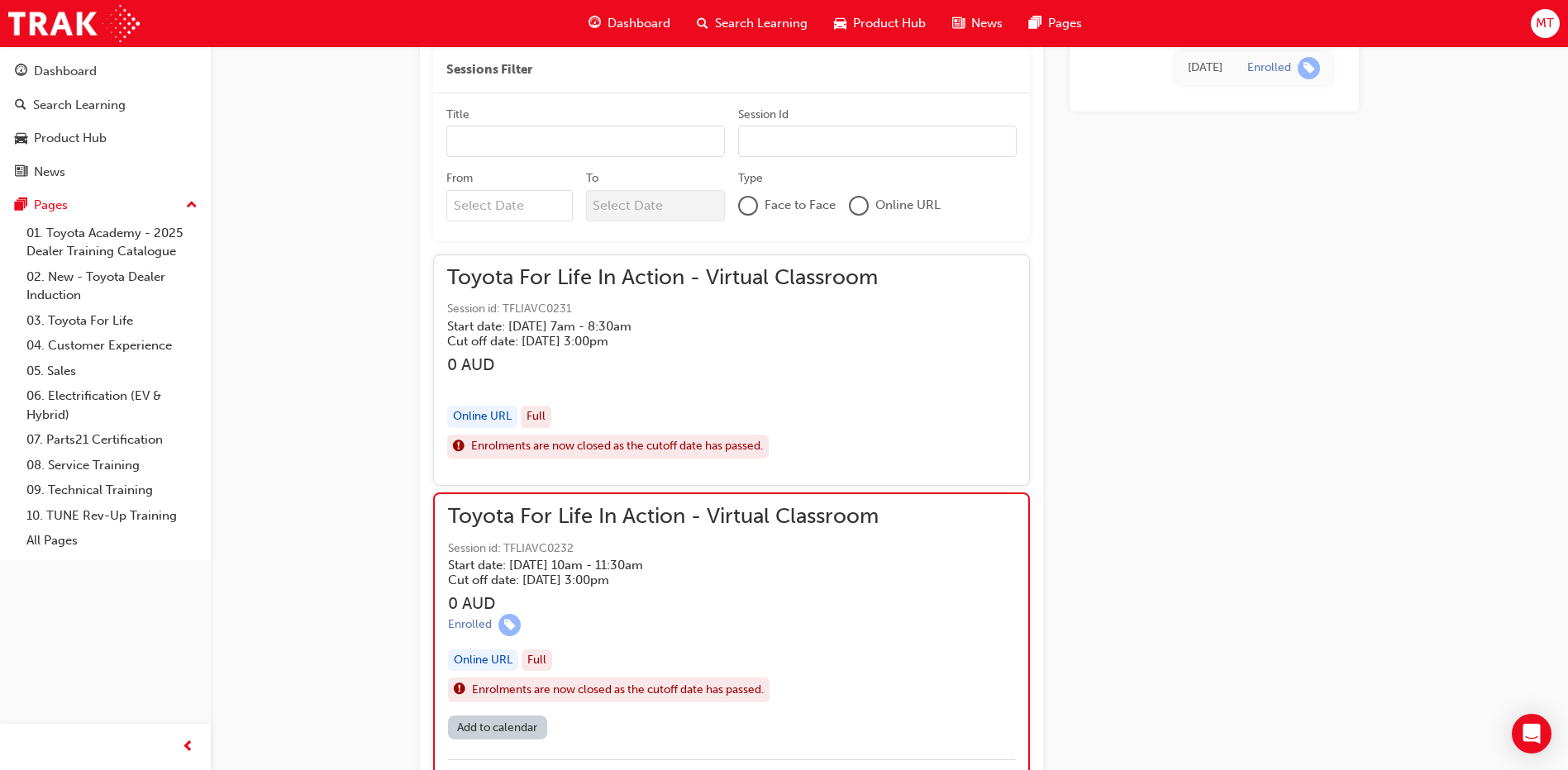
click at [917, 332] on div "Toyota For Life In Action - Virtual Classroom Session id: TFLIAVC0231 Start dat…" at bounding box center [731, 370] width 568 height 204
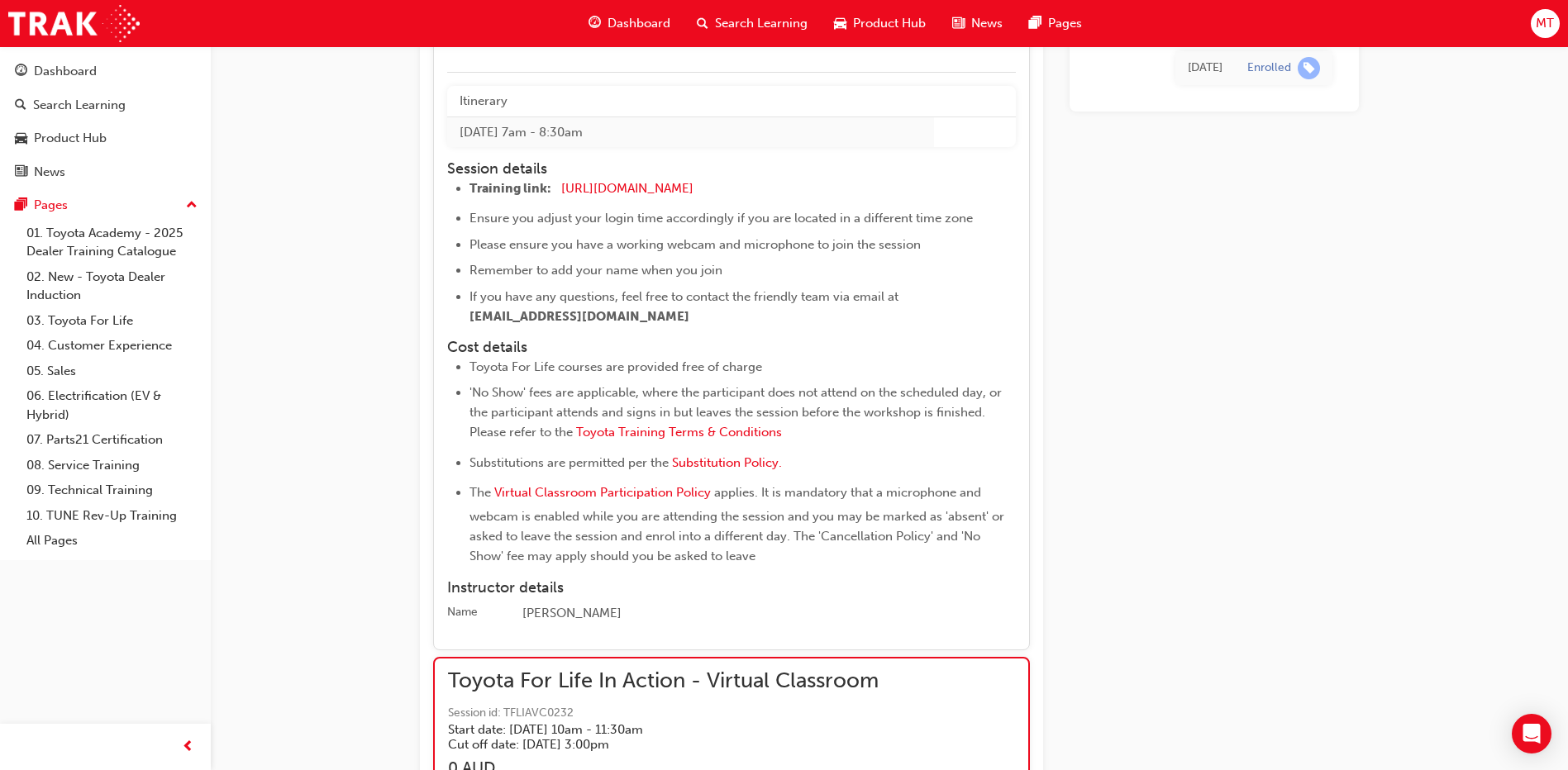
scroll to position [1138, 0]
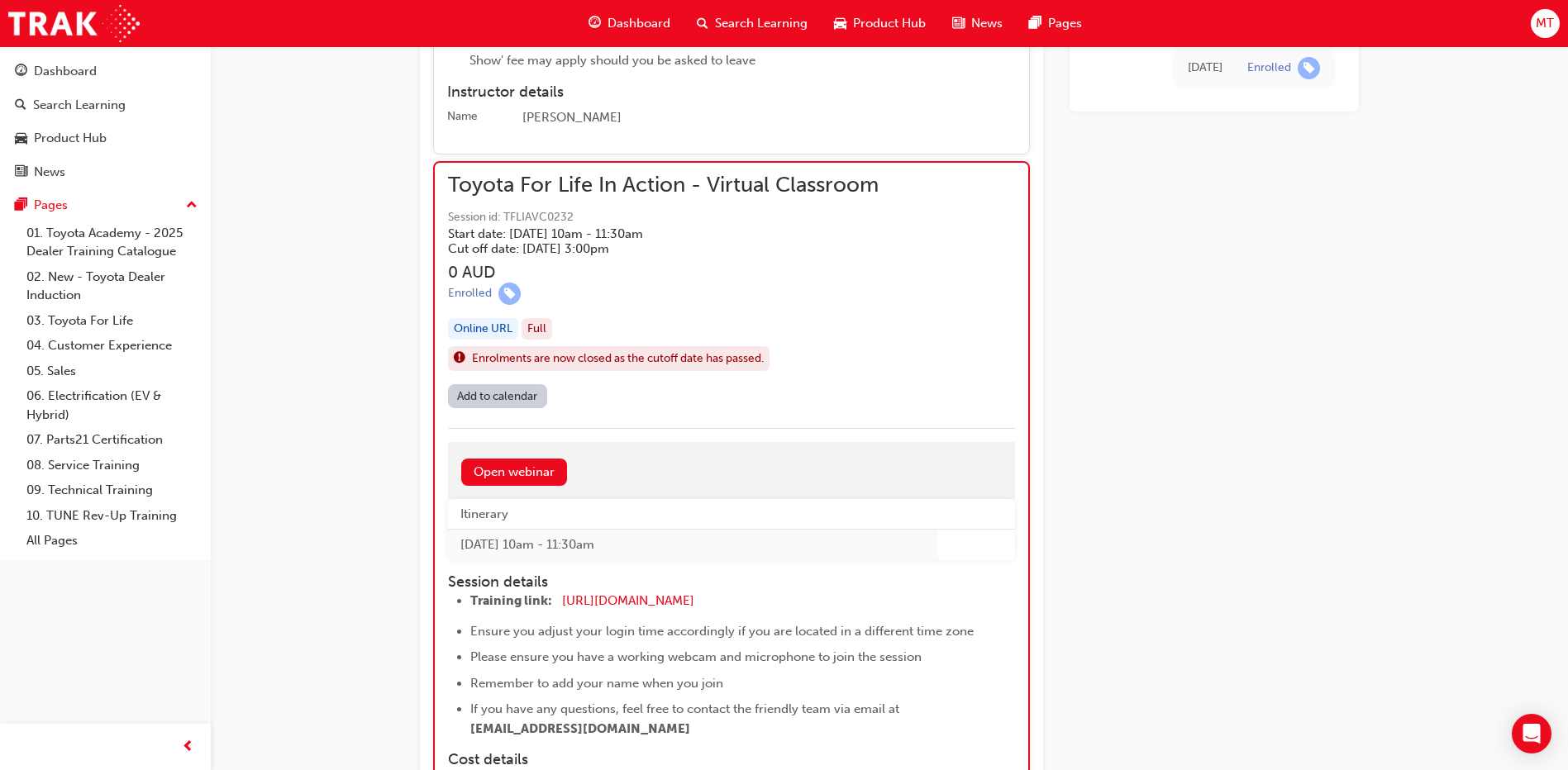
click at [833, 304] on div "Enrolled" at bounding box center [664, 293] width 431 height 22
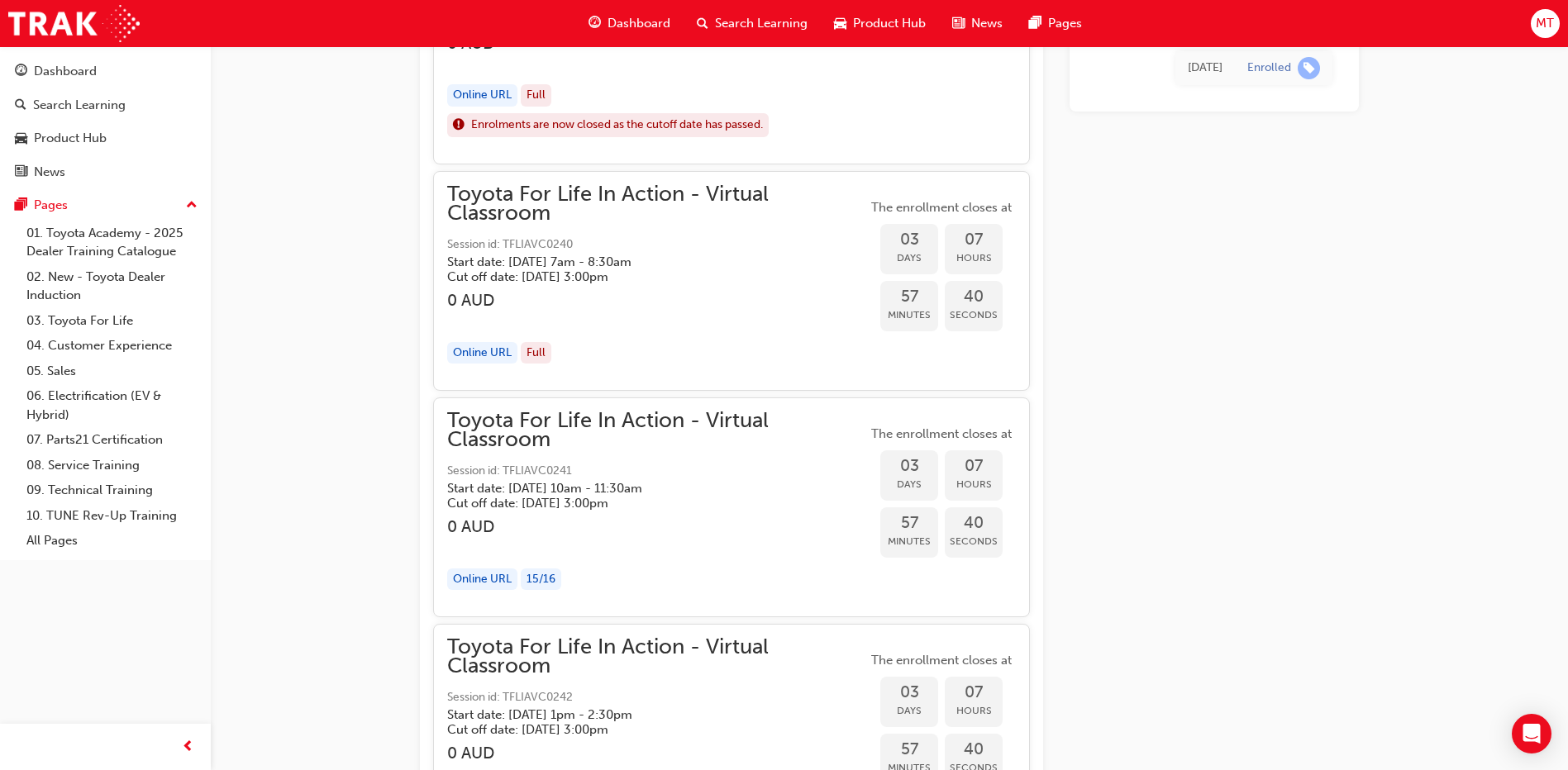
scroll to position [2790, 0]
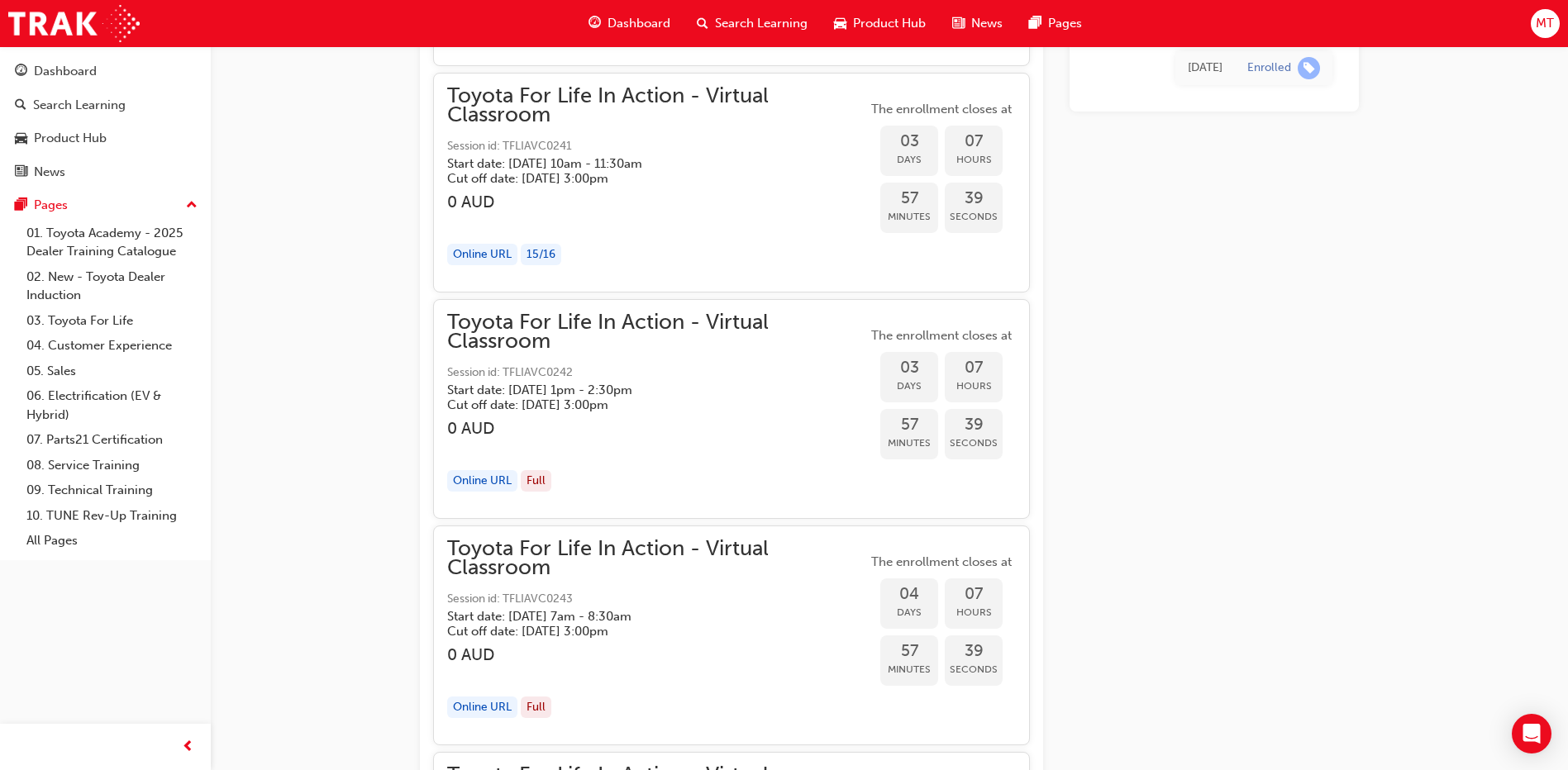
click at [605, 203] on h3 "0 AUD" at bounding box center [657, 202] width 420 height 19
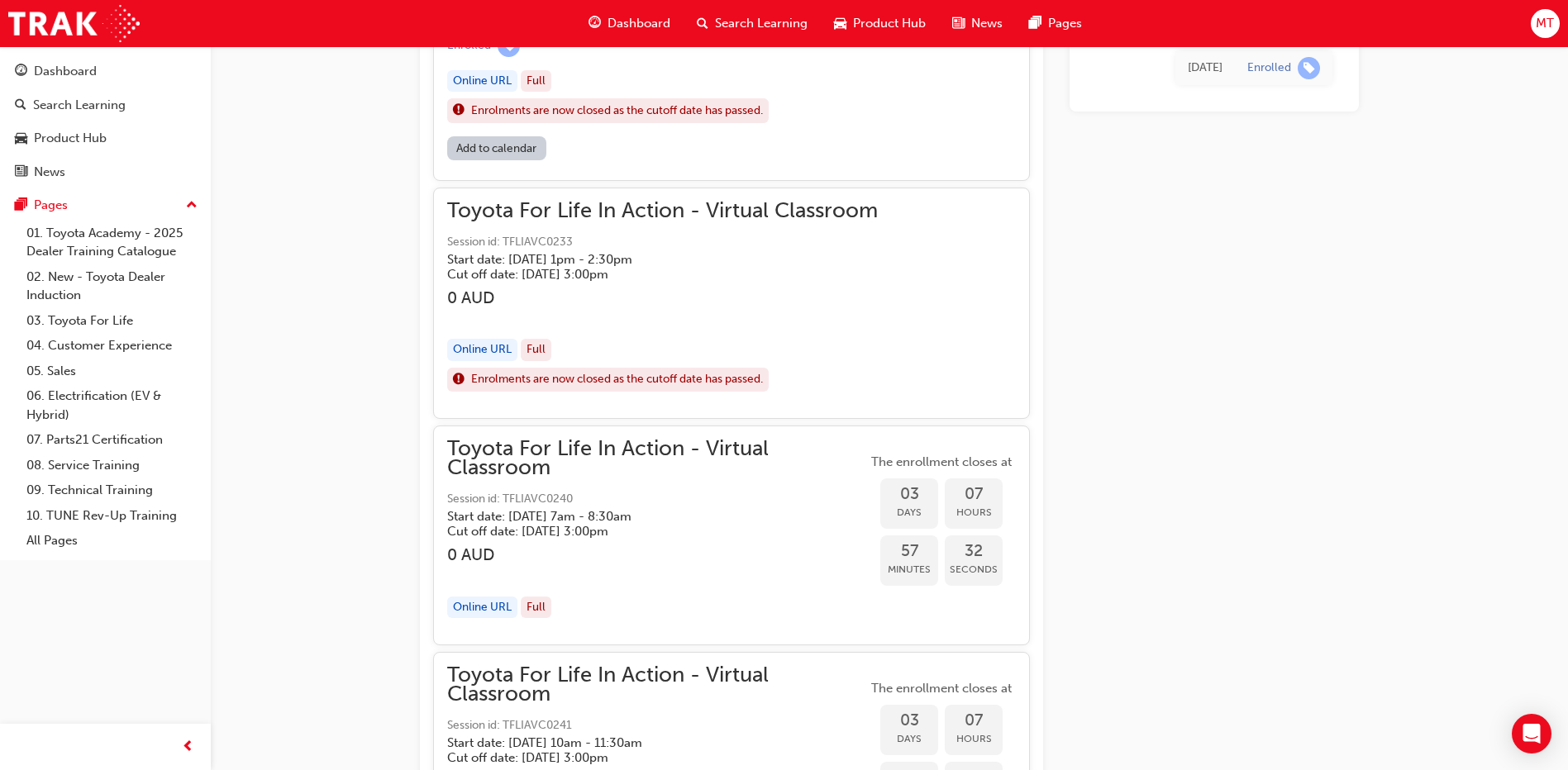
scroll to position [2211, 0]
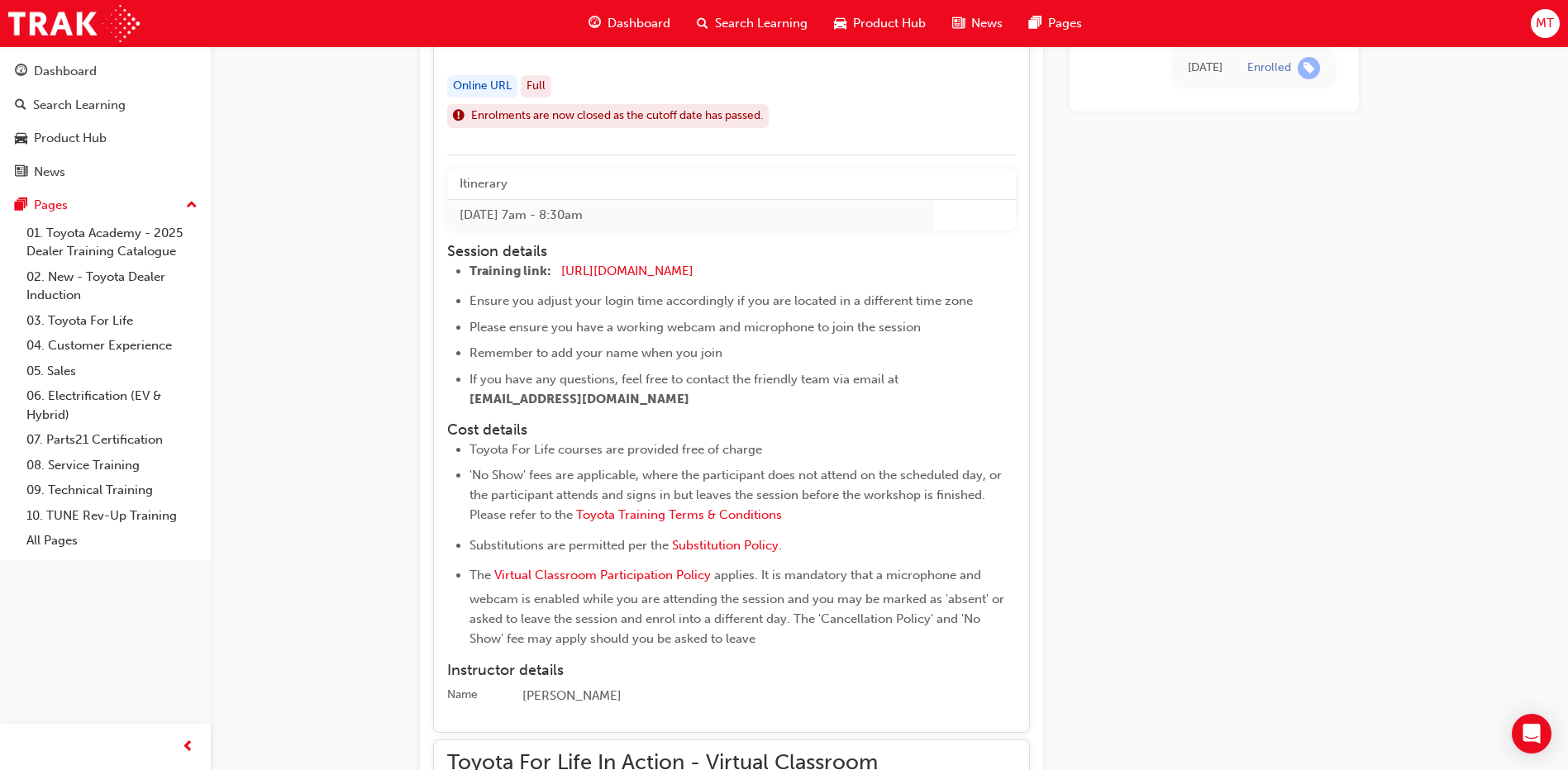
click at [835, 334] on li "Please ensure you have a working webcam and microphone to join the session" at bounding box center [727, 326] width 515 height 20
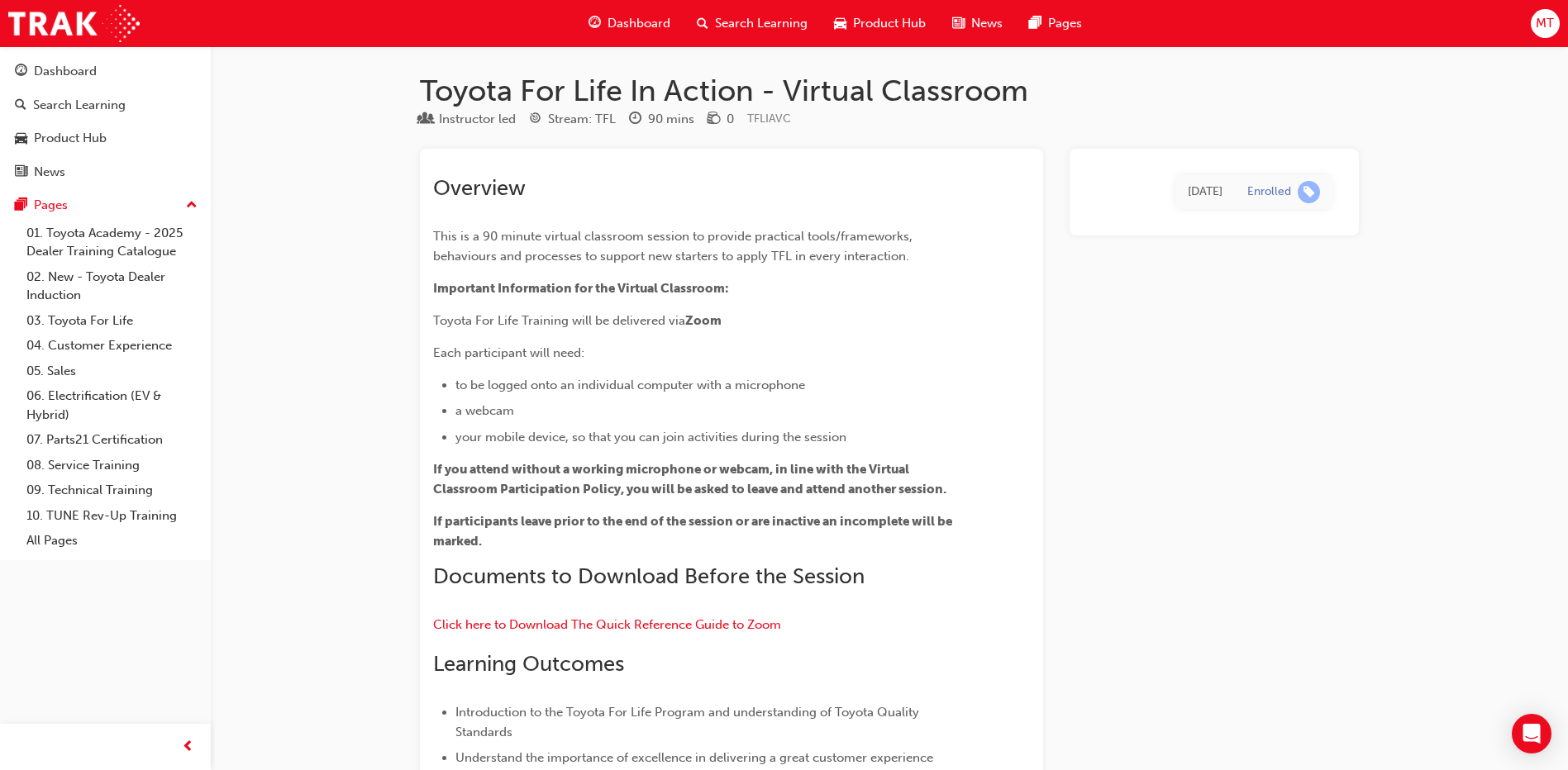
scroll to position [248, 0]
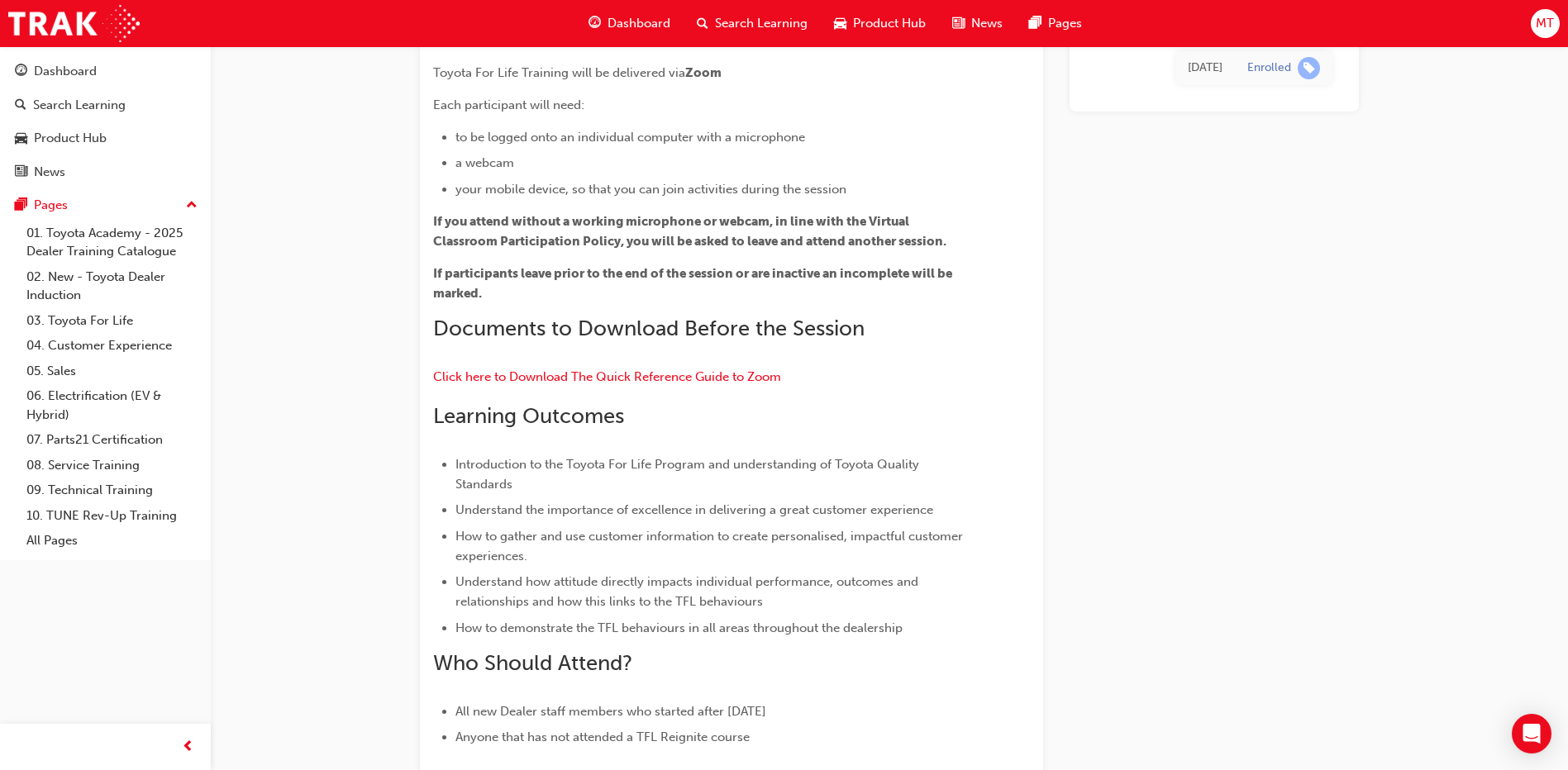
drag, startPoint x: 513, startPoint y: 243, endPoint x: 509, endPoint y: 264, distance: 21.4
click at [513, 243] on span "If you attend without a working microphone or webcam, in line with the Virtual …" at bounding box center [690, 231] width 513 height 35
